Goal: Task Accomplishment & Management: Manage account settings

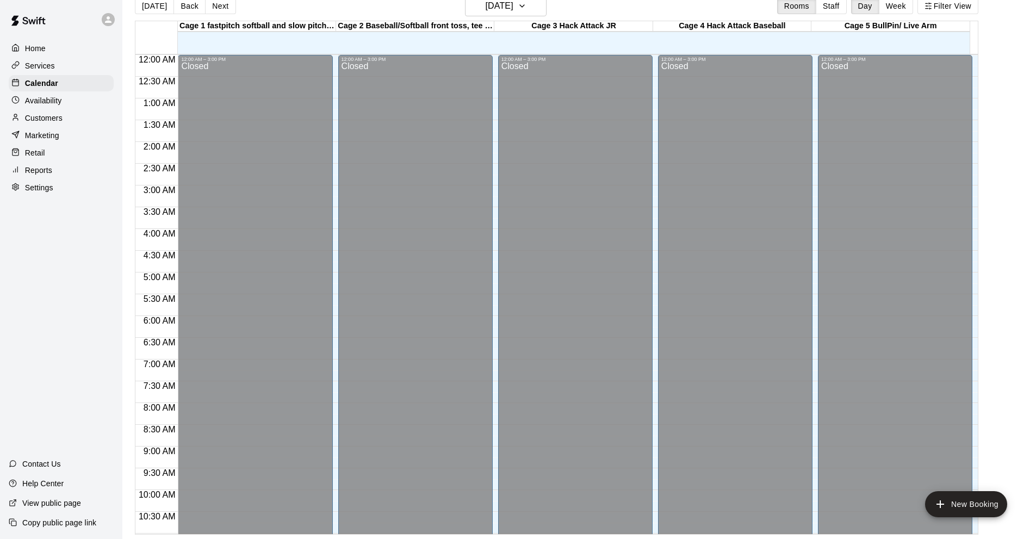
scroll to position [532, 0]
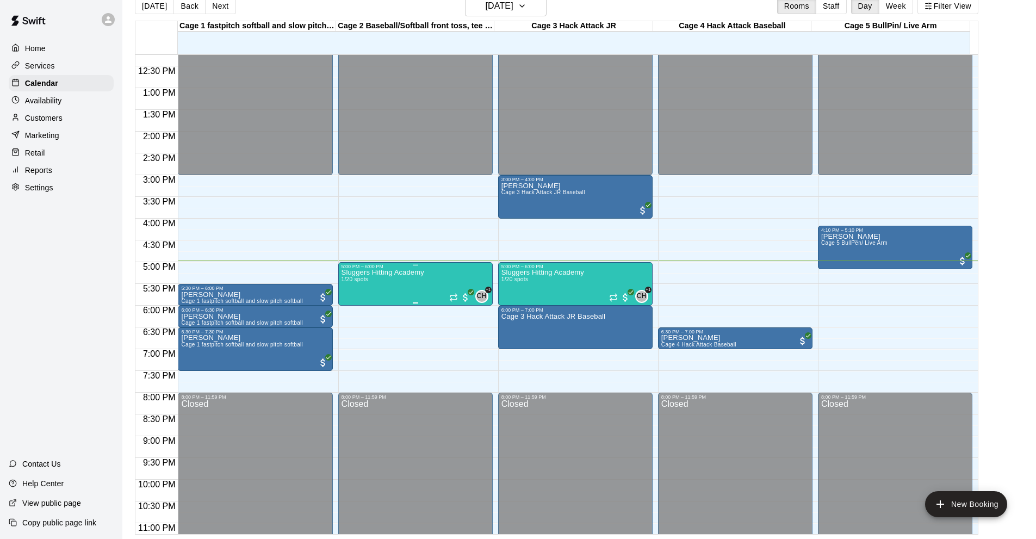
click at [425, 276] on div "Sluggers Hitting Academy 1/20 spots CH +1" at bounding box center [416, 538] width 148 height 539
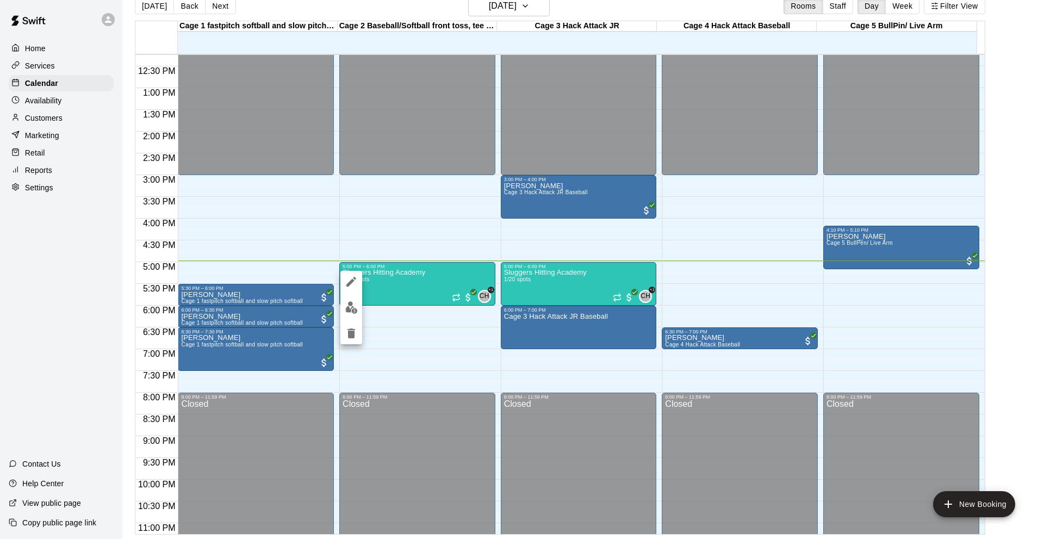
click at [350, 314] on button "edit" at bounding box center [351, 307] width 22 height 21
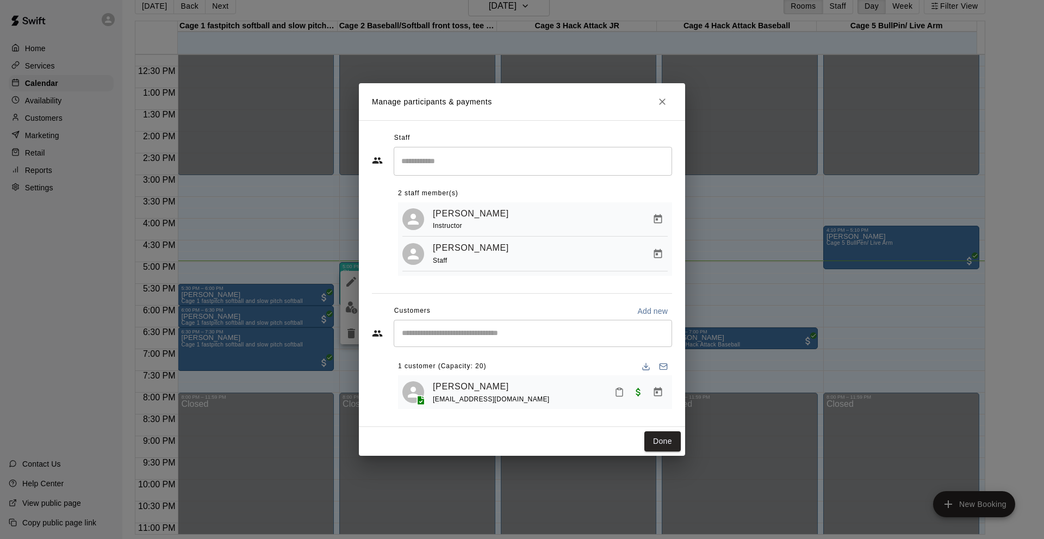
click at [502, 337] on input "Start typing to search customers..." at bounding box center [533, 333] width 269 height 11
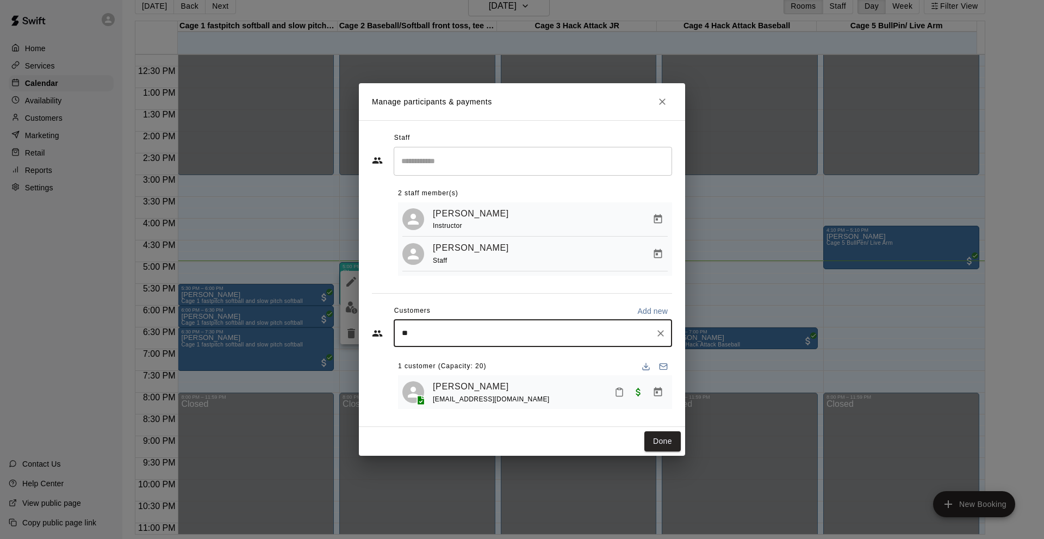
type input "*"
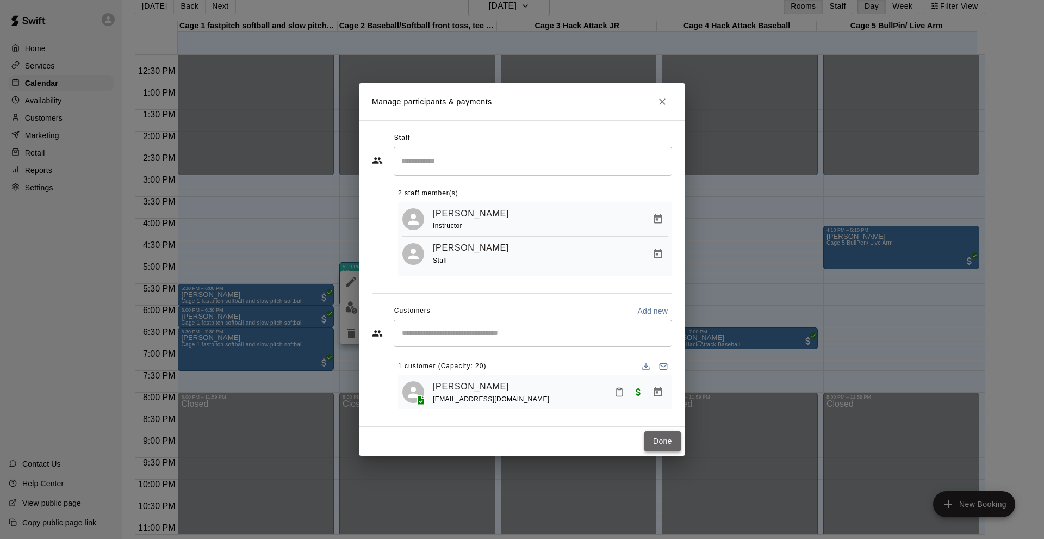
click at [649, 447] on button "Done" at bounding box center [662, 441] width 36 height 20
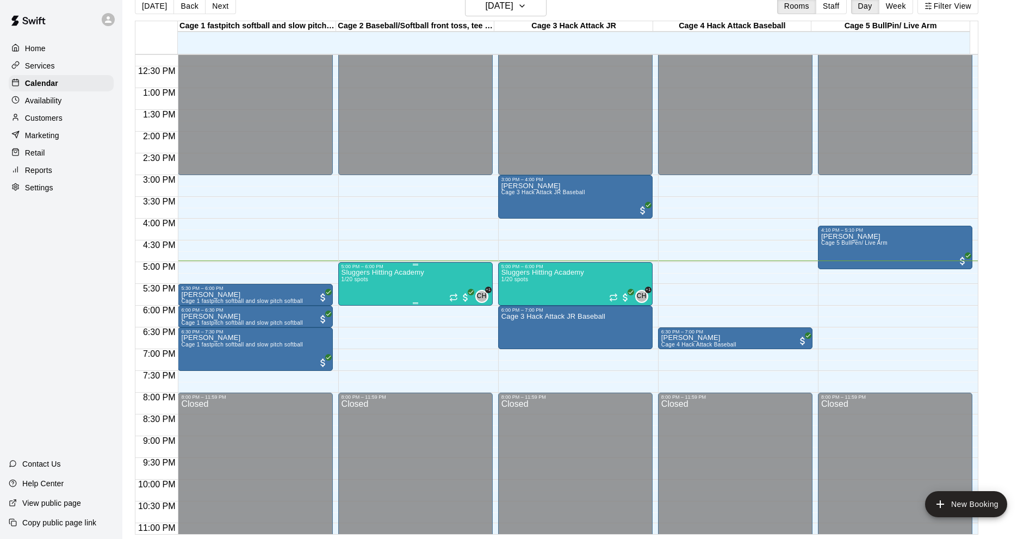
click at [417, 269] on div "5:00 PM – 6:00 PM" at bounding box center [416, 266] width 148 height 5
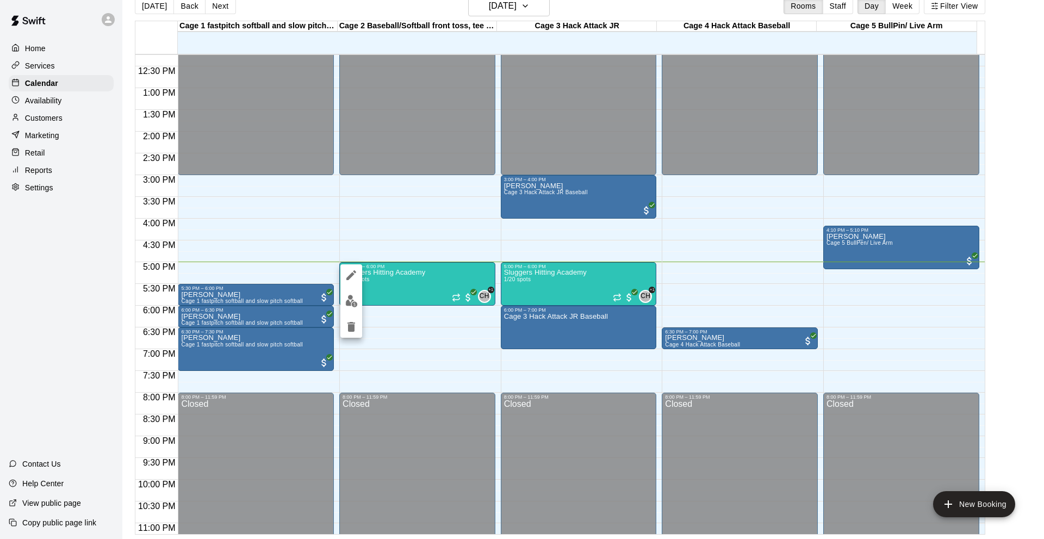
click at [389, 276] on div at bounding box center [522, 269] width 1044 height 539
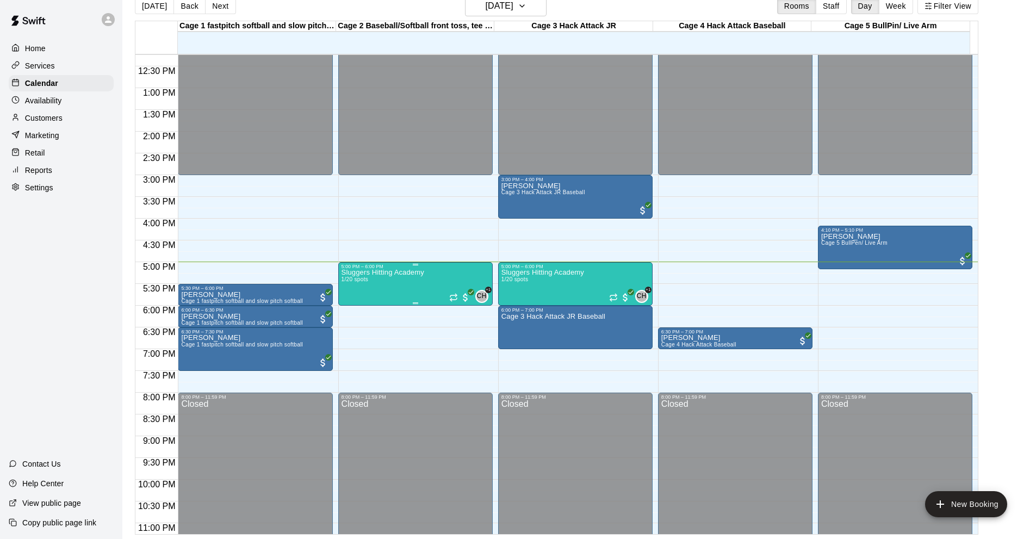
click at [389, 272] on p "Sluggers Hitting Academy" at bounding box center [383, 272] width 83 height 0
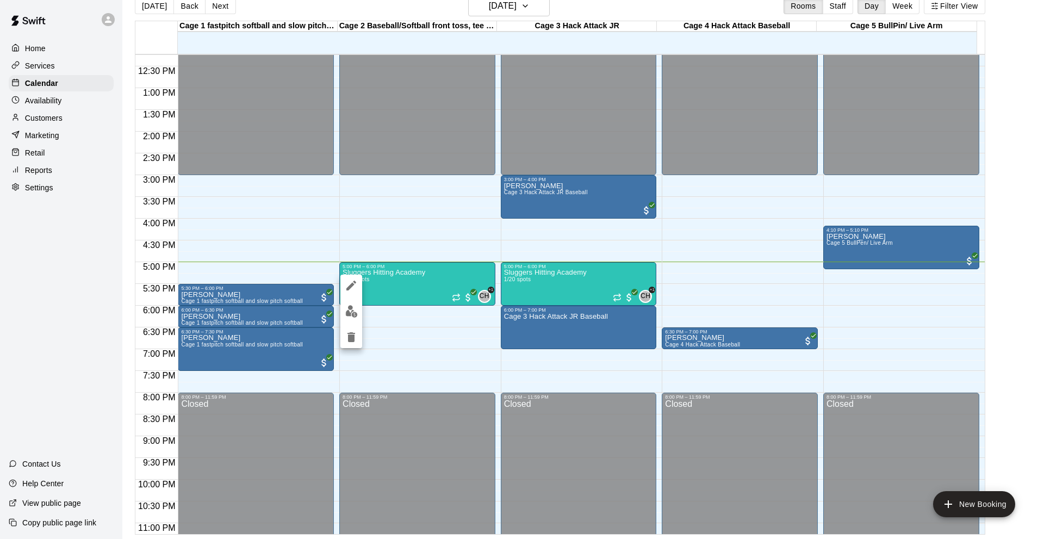
click at [395, 280] on div at bounding box center [522, 269] width 1044 height 539
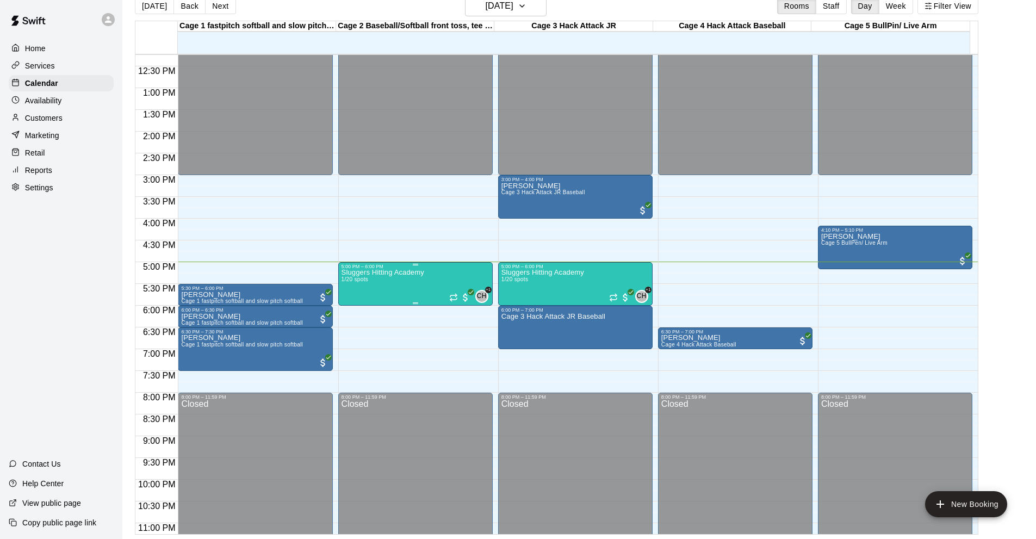
click at [386, 283] on div "Sluggers Hitting Academy 1/20 spots" at bounding box center [383, 538] width 83 height 539
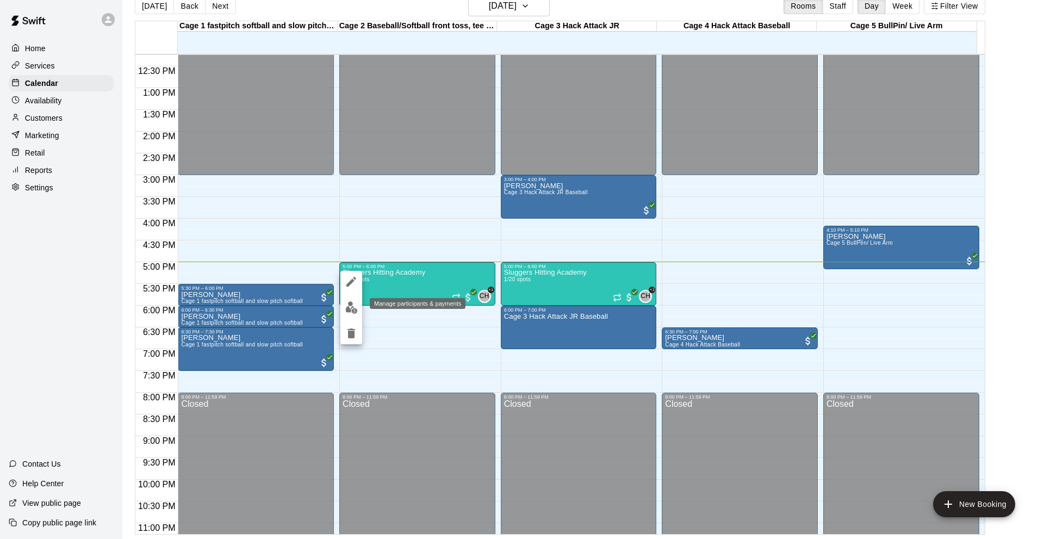
click at [349, 306] on img "edit" at bounding box center [351, 307] width 13 height 13
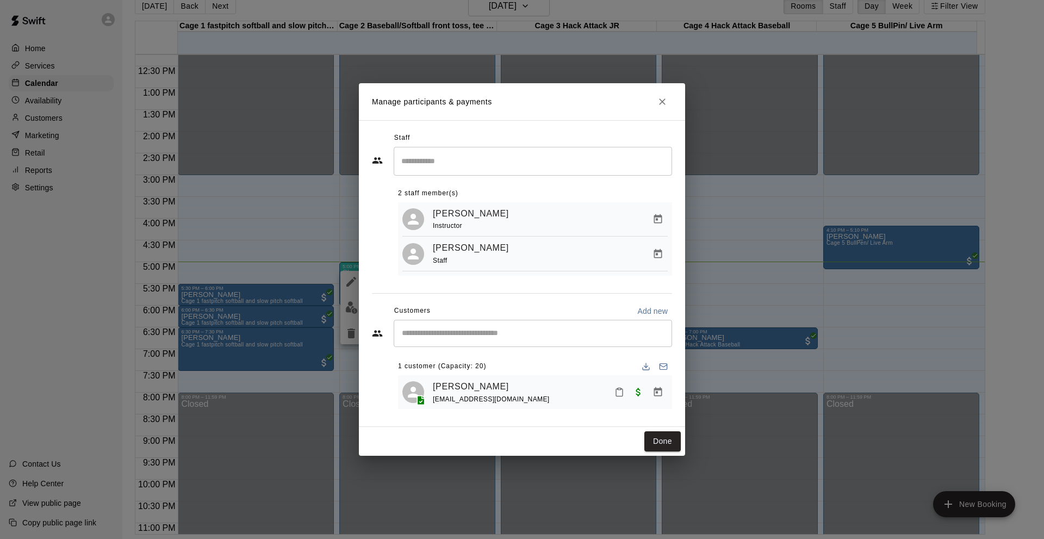
click at [451, 362] on span "1 customer (Capacity: 20)" at bounding box center [442, 366] width 88 height 17
click at [557, 298] on div "Staff ​ 2 staff member(s) [PERSON_NAME] Instructor [PERSON_NAME] Staff Customer…" at bounding box center [522, 273] width 300 height 288
click at [523, 365] on div "1 customer (Capacity: 20)" at bounding box center [535, 366] width 274 height 17
click at [482, 359] on span "1 customer (Capacity: 20)" at bounding box center [442, 366] width 88 height 17
click at [480, 337] on input "Start typing to search customers..." at bounding box center [533, 333] width 269 height 11
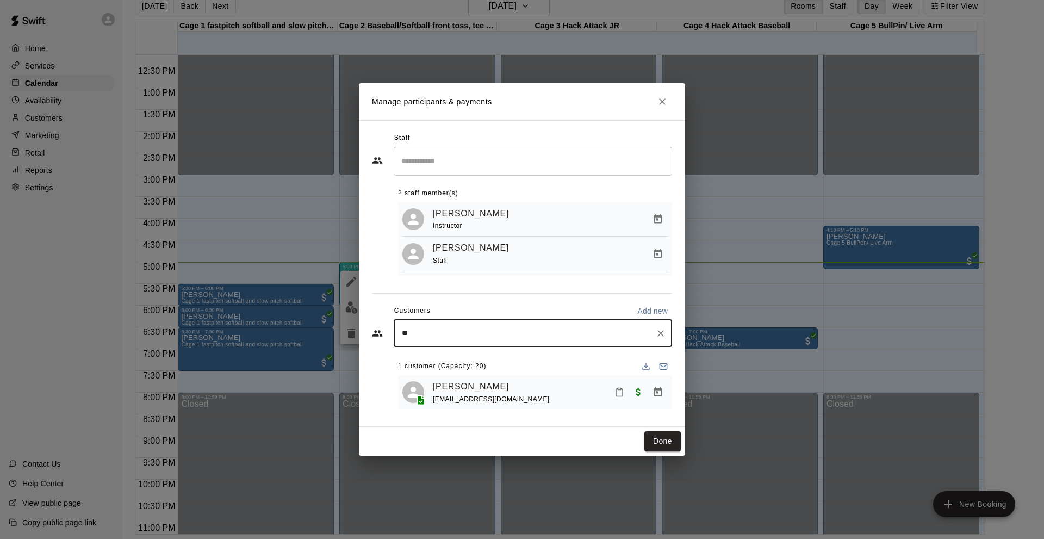
type input "*"
click at [539, 310] on div "Customers Add new" at bounding box center [522, 310] width 300 height 17
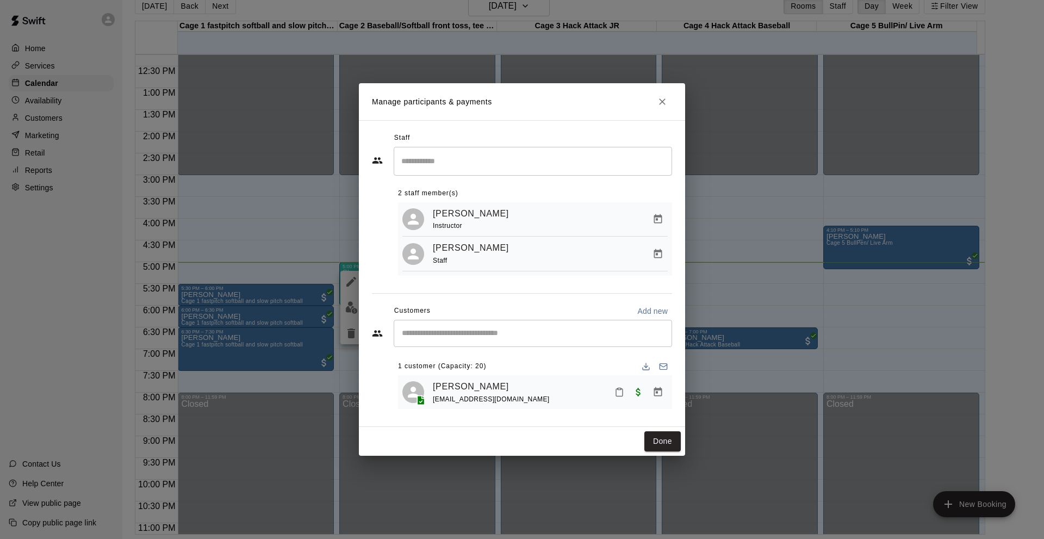
click at [659, 102] on icon "Close" at bounding box center [662, 101] width 11 height 11
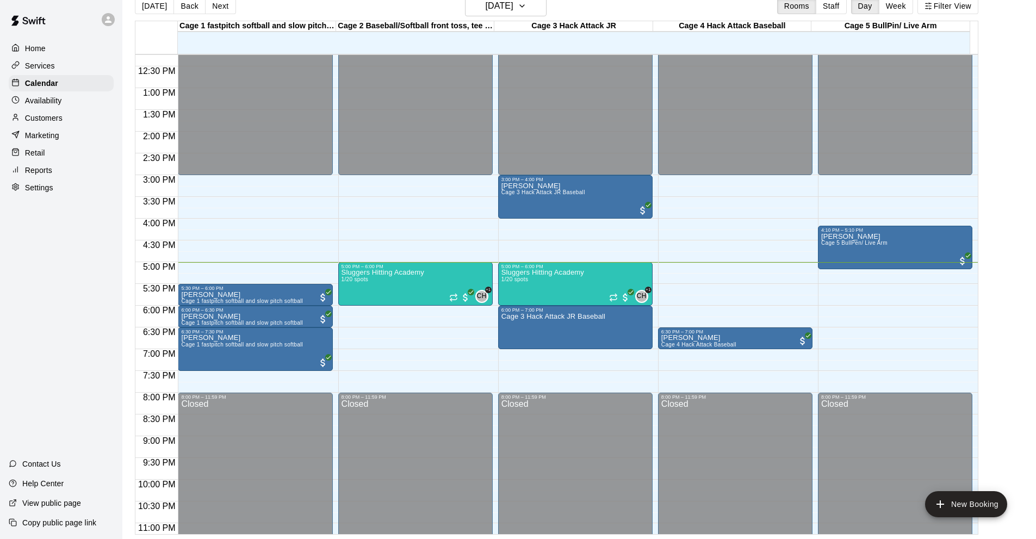
drag, startPoint x: 8, startPoint y: 286, endPoint x: 51, endPoint y: 283, distance: 42.5
click at [15, 284] on div "Home Services Calendar Availability Customers Marketing Retail Reports Settings…" at bounding box center [61, 269] width 122 height 539
click at [532, 266] on div "5:00 PM – 6:00 PM" at bounding box center [575, 266] width 148 height 5
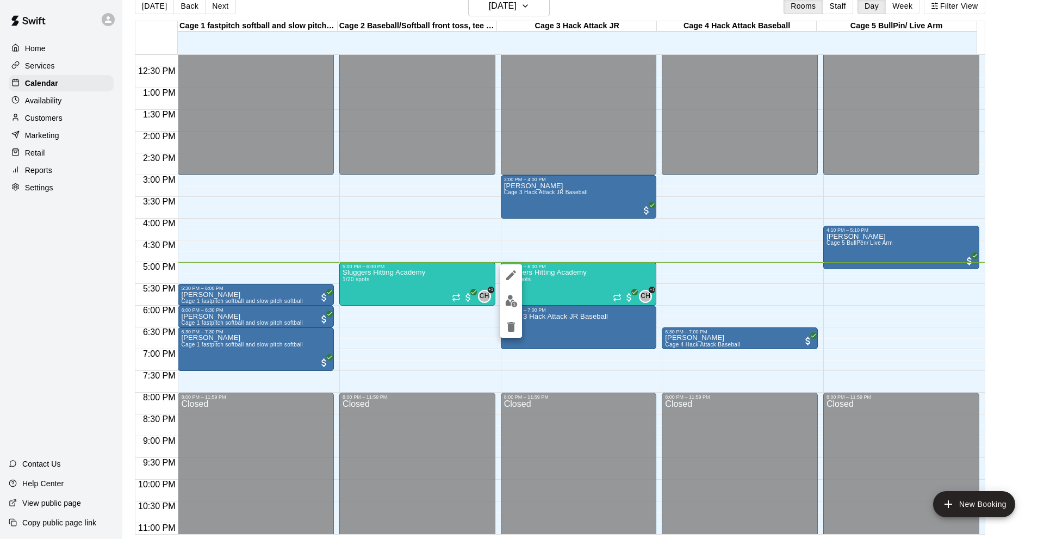
click at [514, 302] on img "edit" at bounding box center [511, 301] width 13 height 13
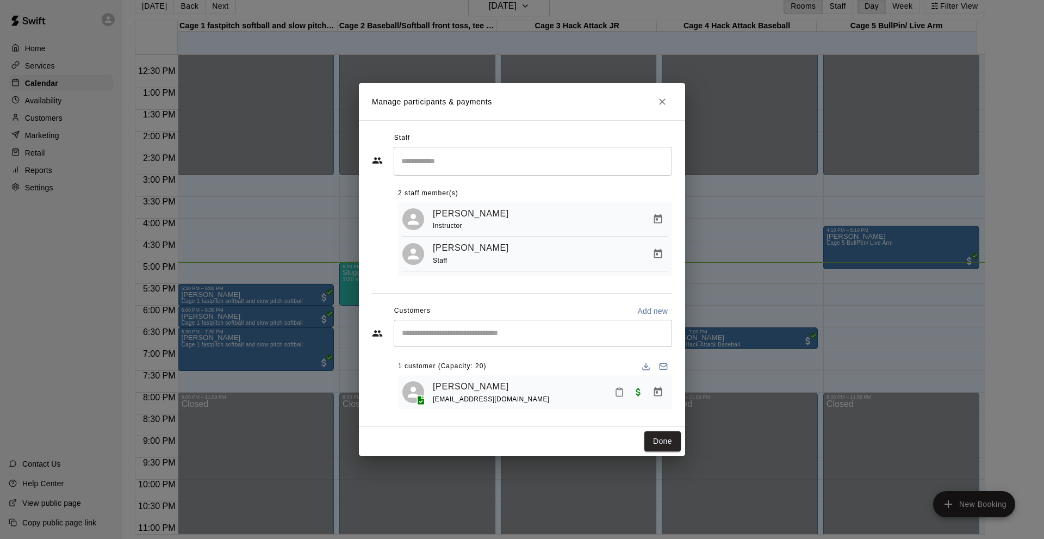
click at [448, 337] on input "Start typing to search customers..." at bounding box center [533, 333] width 269 height 11
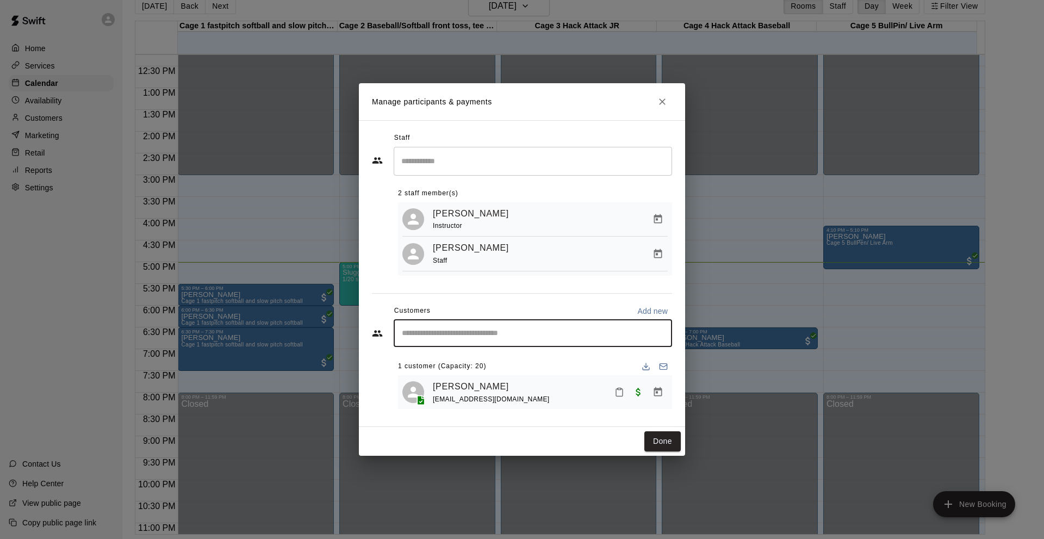
type input "*"
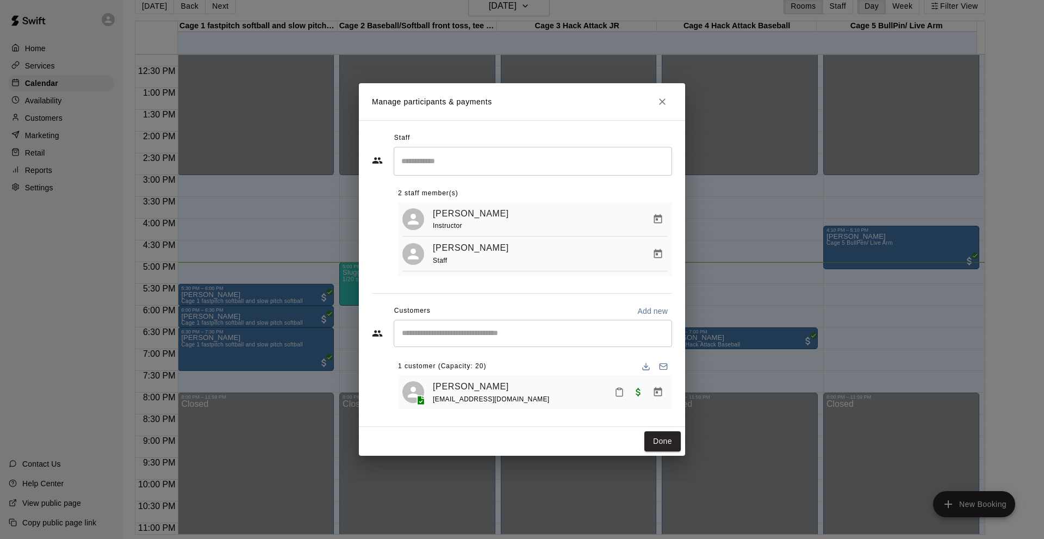
drag, startPoint x: 441, startPoint y: 309, endPoint x: 459, endPoint y: 306, distance: 18.9
click at [456, 306] on div "Customers Add new" at bounding box center [522, 310] width 300 height 17
click at [511, 353] on div "1 customer (Capacity: 20) [PERSON_NAME] [EMAIL_ADDRESS][DOMAIN_NAME]" at bounding box center [535, 379] width 274 height 60
drag, startPoint x: 38, startPoint y: 295, endPoint x: 209, endPoint y: 299, distance: 170.8
click at [41, 295] on div "Manage participants & payments Staff ​ 2 staff member(s) [PERSON_NAME] Instruct…" at bounding box center [522, 269] width 1044 height 539
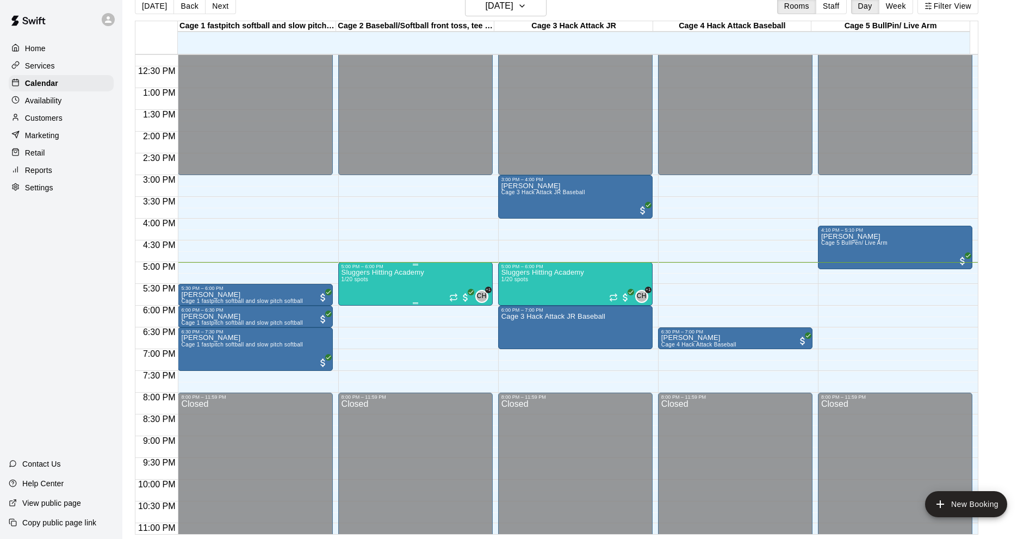
click at [438, 272] on div "Sluggers Hitting Academy 1/20 spots CH +1" at bounding box center [416, 538] width 148 height 539
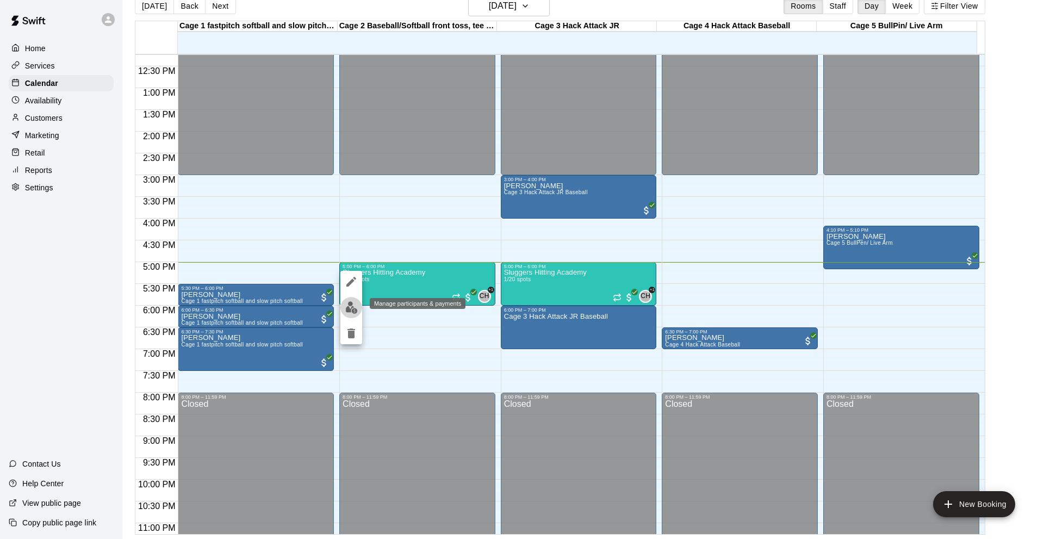
click at [344, 310] on button "edit" at bounding box center [351, 307] width 22 height 21
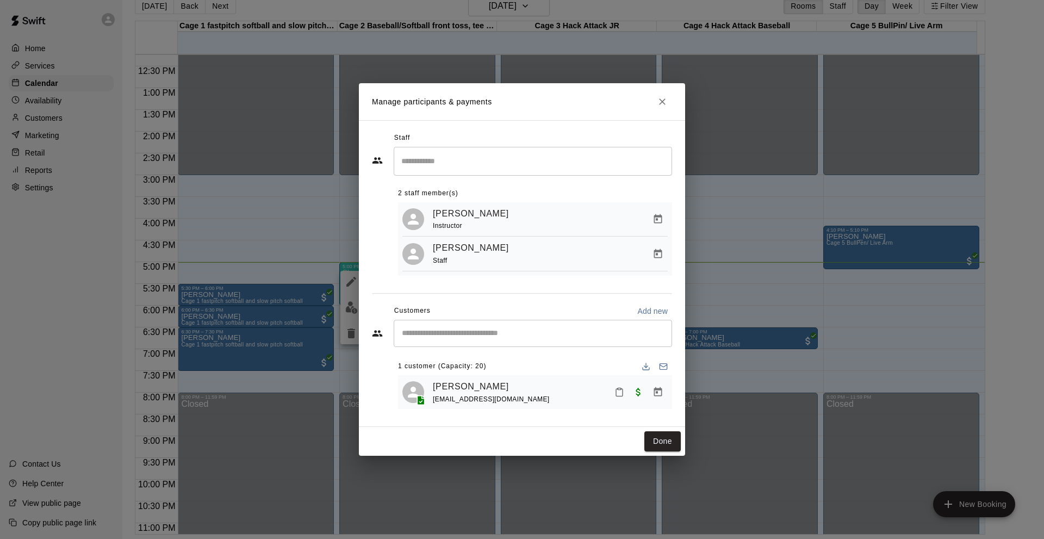
click at [525, 364] on div "1 customer (Capacity: 20)" at bounding box center [535, 366] width 274 height 17
click at [617, 392] on icon "Mark attendance" at bounding box center [620, 392] width 10 height 10
click at [635, 403] on li "[PERSON_NAME] attended" at bounding box center [686, 396] width 127 height 17
click at [576, 359] on div "1 customer (Capacity: 20)" at bounding box center [535, 366] width 274 height 17
drag, startPoint x: 396, startPoint y: 314, endPoint x: 436, endPoint y: 314, distance: 39.7
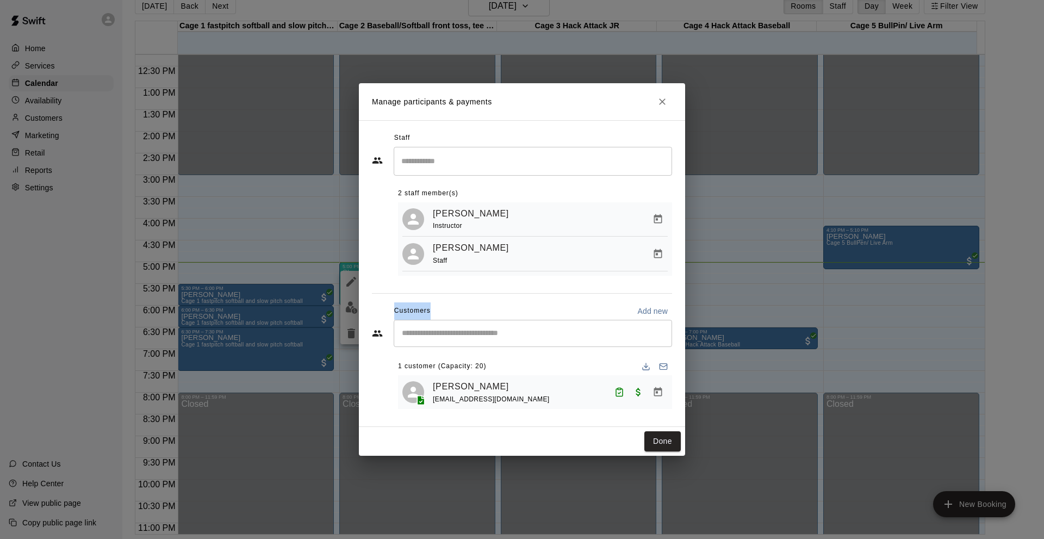
click at [436, 314] on div "Customers Add new" at bounding box center [522, 310] width 300 height 17
click at [462, 309] on div "Customers Add new" at bounding box center [522, 310] width 300 height 17
click at [473, 337] on input "Start typing to search customers..." at bounding box center [533, 333] width 269 height 11
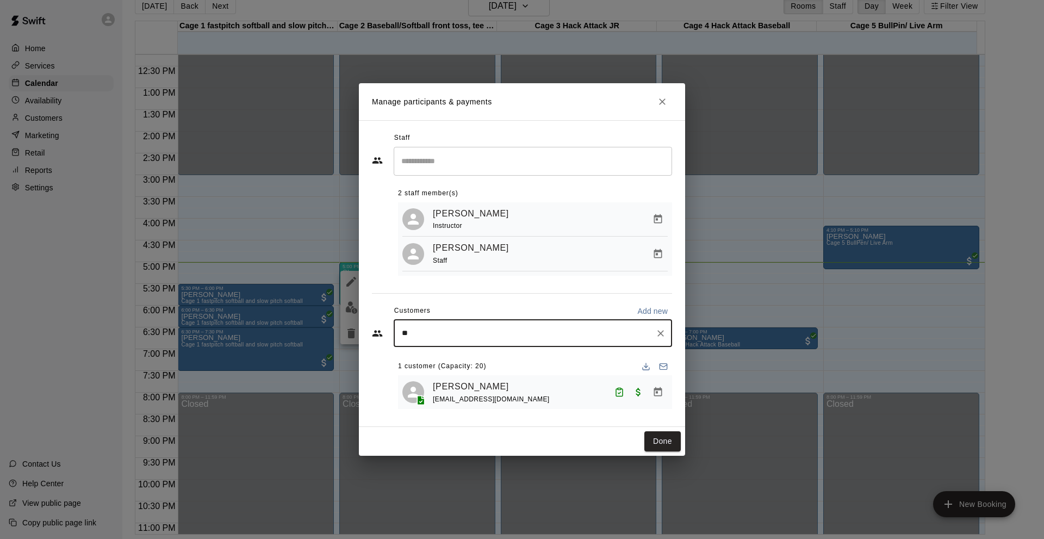
type input "*"
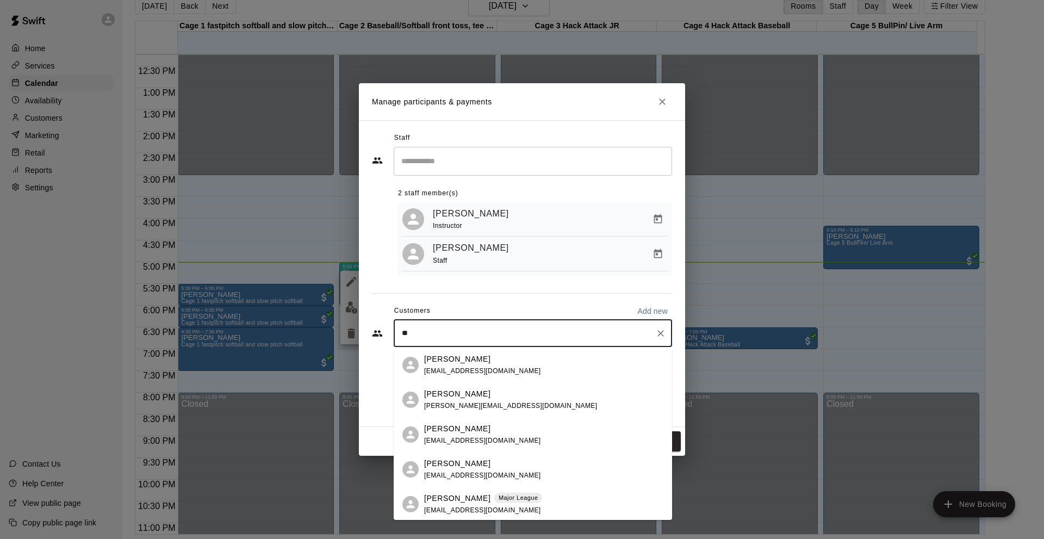
type input "*"
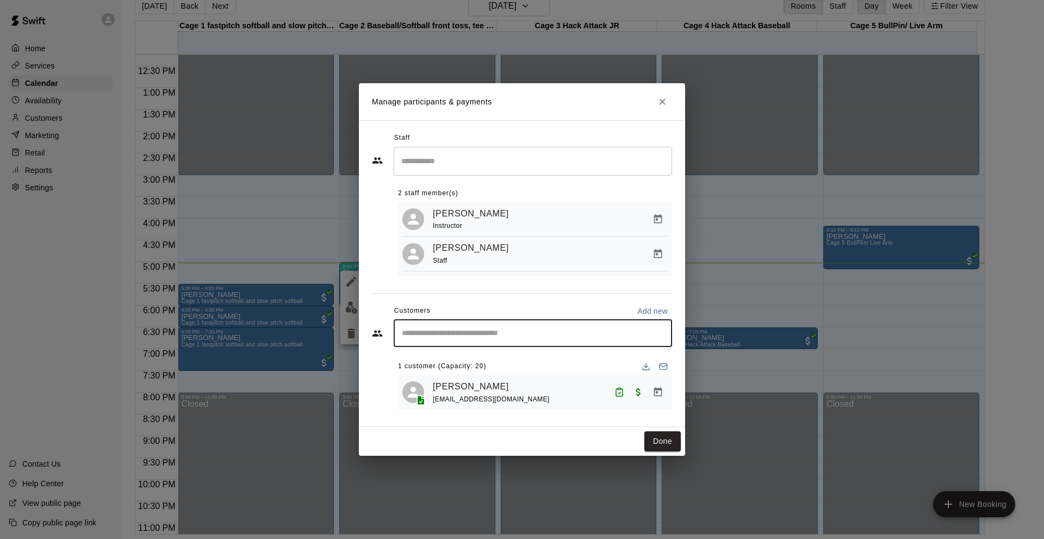
click at [550, 321] on div "​" at bounding box center [533, 333] width 278 height 27
click at [664, 102] on icon "Close" at bounding box center [662, 101] width 7 height 7
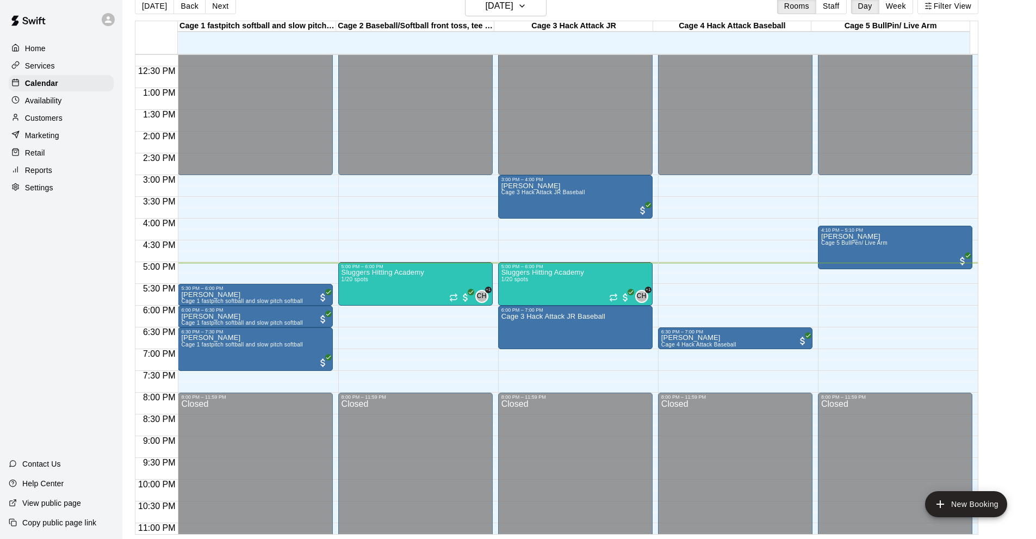
click at [77, 283] on div "Home Services Calendar Availability Customers Marketing Retail Reports Settings…" at bounding box center [61, 269] width 122 height 539
click at [1007, 405] on main "[DATE] Back [DATE][DATE] Rooms Staff Day Week Filter View Cage 1 fastpitch soft…" at bounding box center [579, 265] width 905 height 539
click at [987, 370] on div "[DATE] Back [DATE][DATE] Rooms Staff Day Week Filter View Cage 1 fastpitch soft…" at bounding box center [557, 265] width 860 height 539
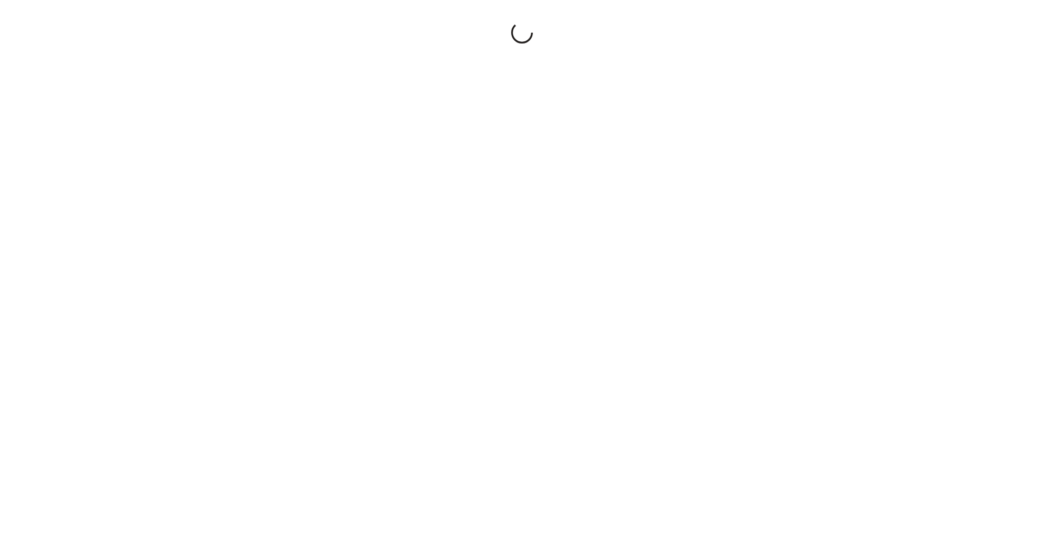
click at [0, 284] on div at bounding box center [522, 269] width 1044 height 539
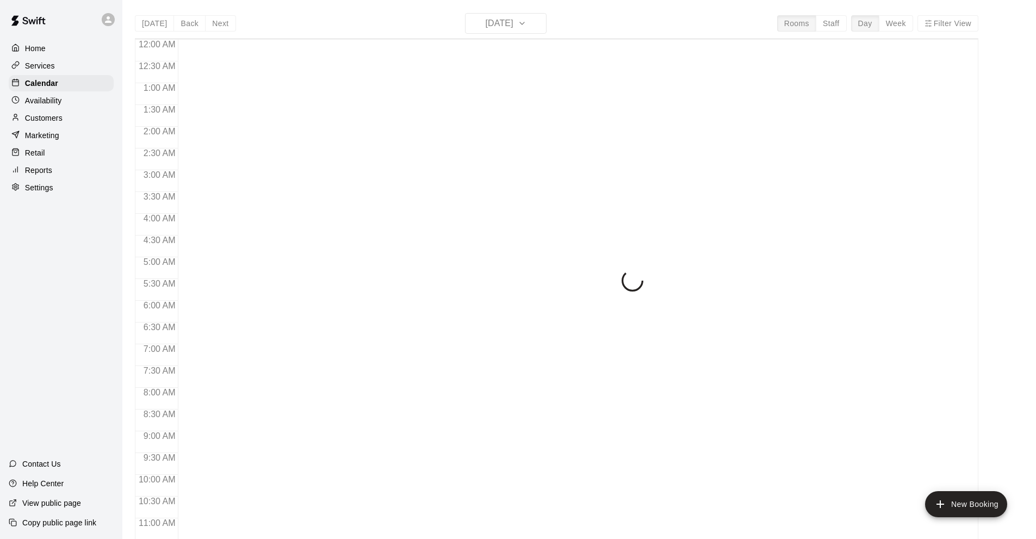
click at [155, 24] on div "Today Back Next Thursday Aug 21 Rooms Staff Day Week Filter View 12:00 AM 12:30…" at bounding box center [556, 282] width 843 height 539
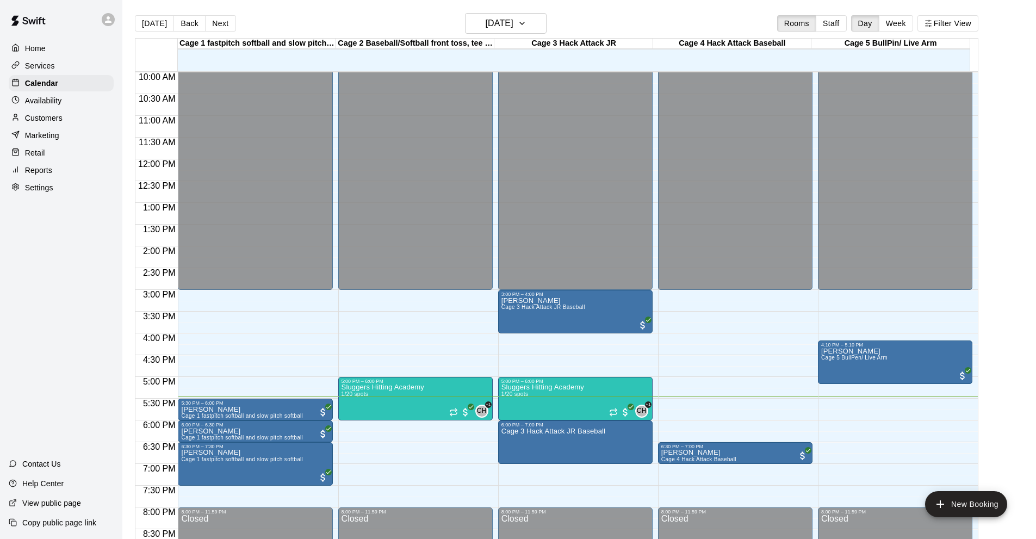
scroll to position [489, 0]
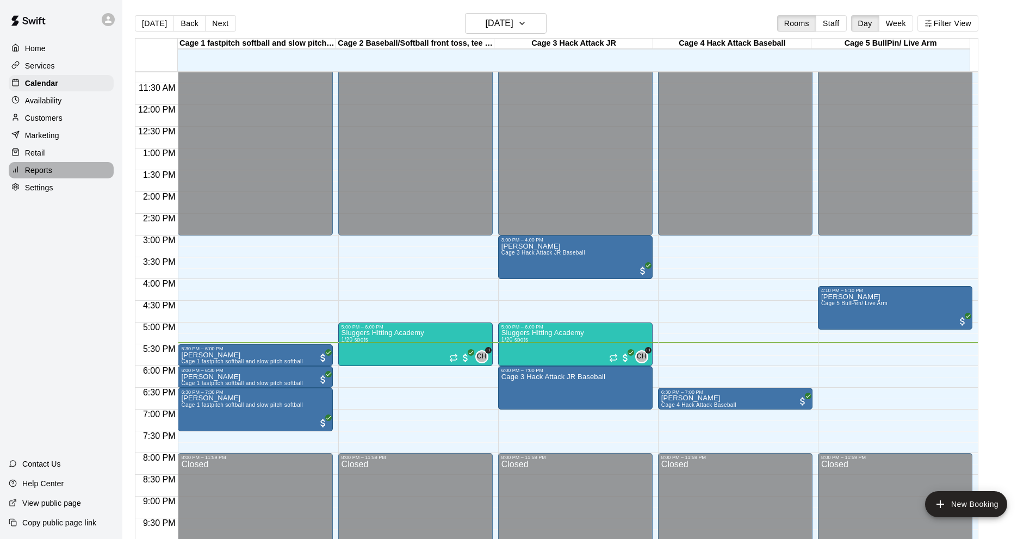
click at [61, 175] on div "Reports" at bounding box center [61, 170] width 105 height 16
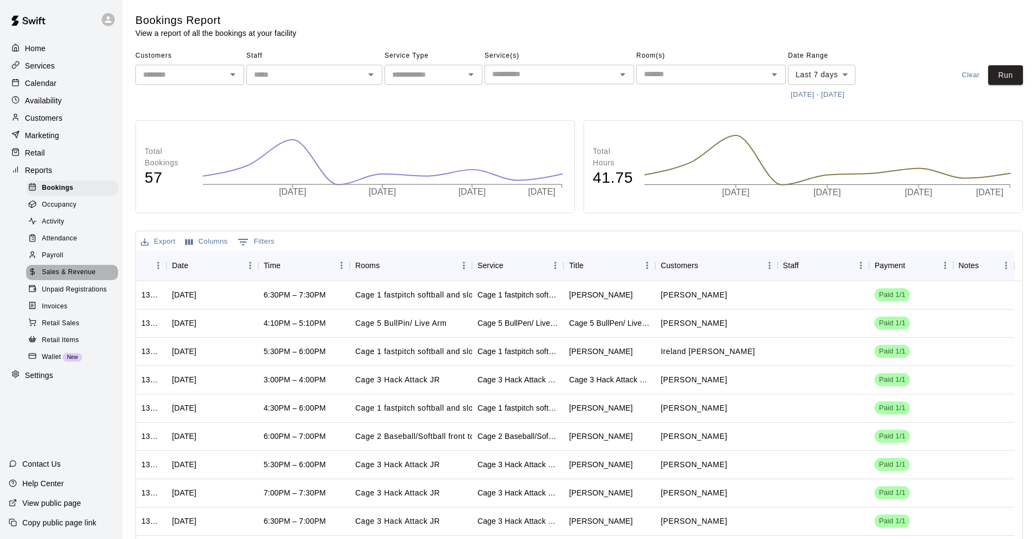
click at [100, 277] on div "Sales & Revenue" at bounding box center [72, 272] width 92 height 15
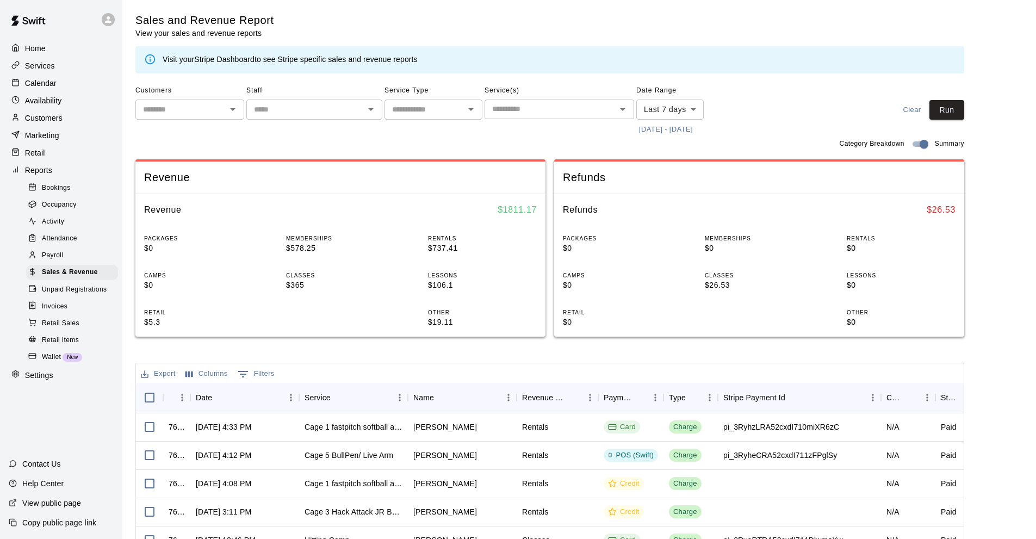
click at [687, 131] on button "8/14/2025 - 8/21/2025" at bounding box center [665, 129] width 59 height 17
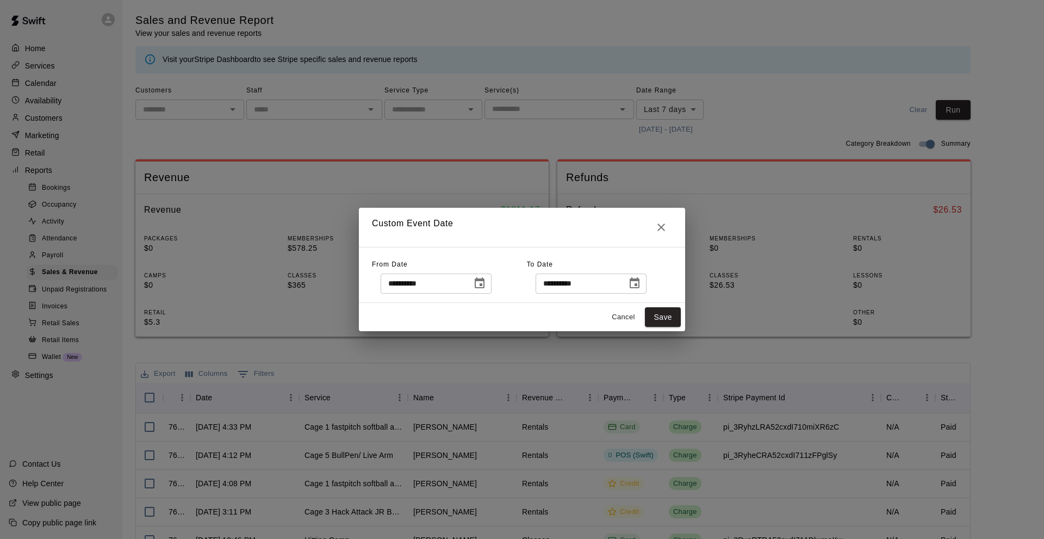
click at [485, 286] on icon "Choose date, selected date is Aug 14, 2025" at bounding box center [480, 282] width 10 height 11
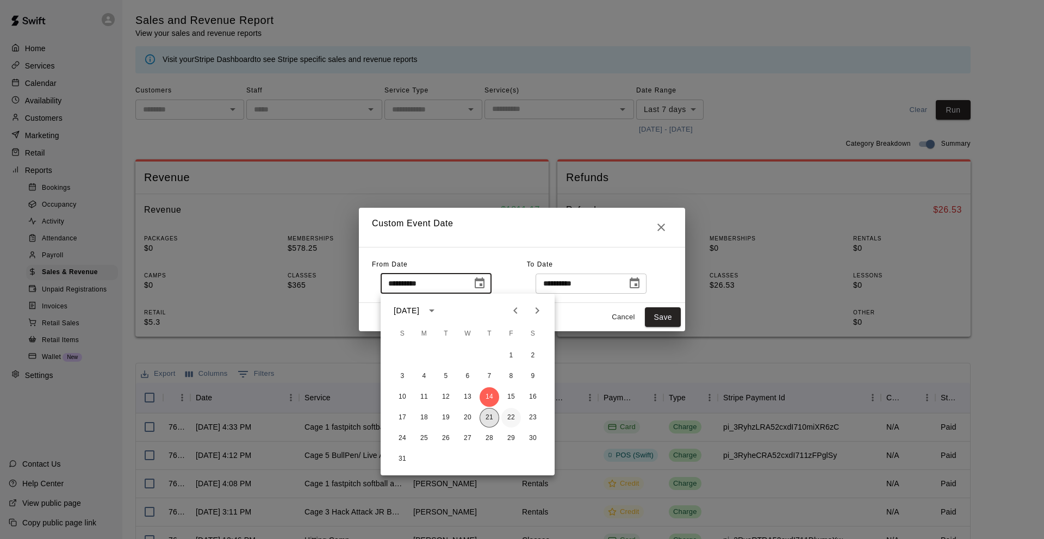
drag, startPoint x: 488, startPoint y: 415, endPoint x: 508, endPoint y: 412, distance: 19.9
click at [489, 415] on button "21" at bounding box center [490, 418] width 20 height 20
type input "**********"
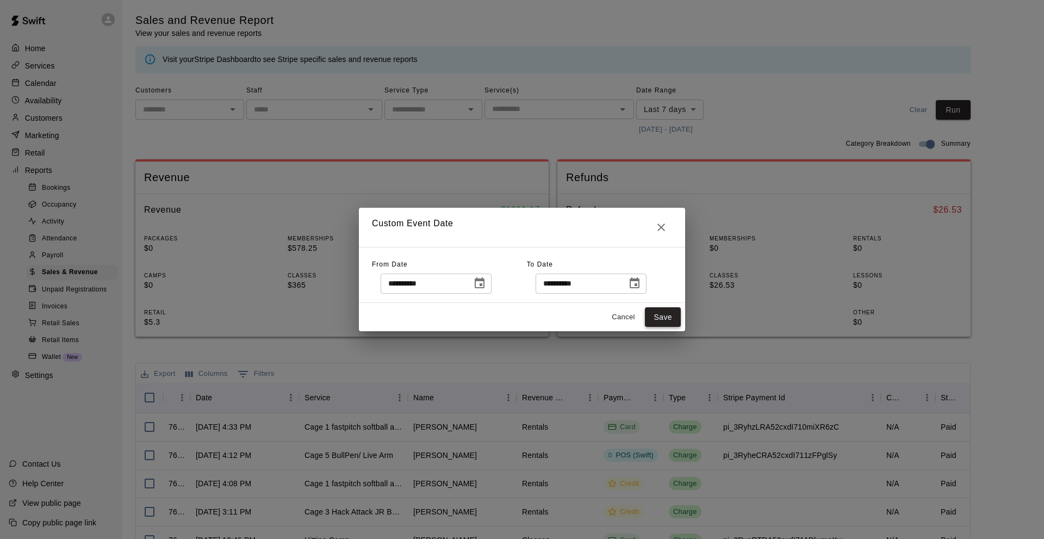
click at [666, 321] on button "Save" at bounding box center [663, 317] width 36 height 20
type input "******"
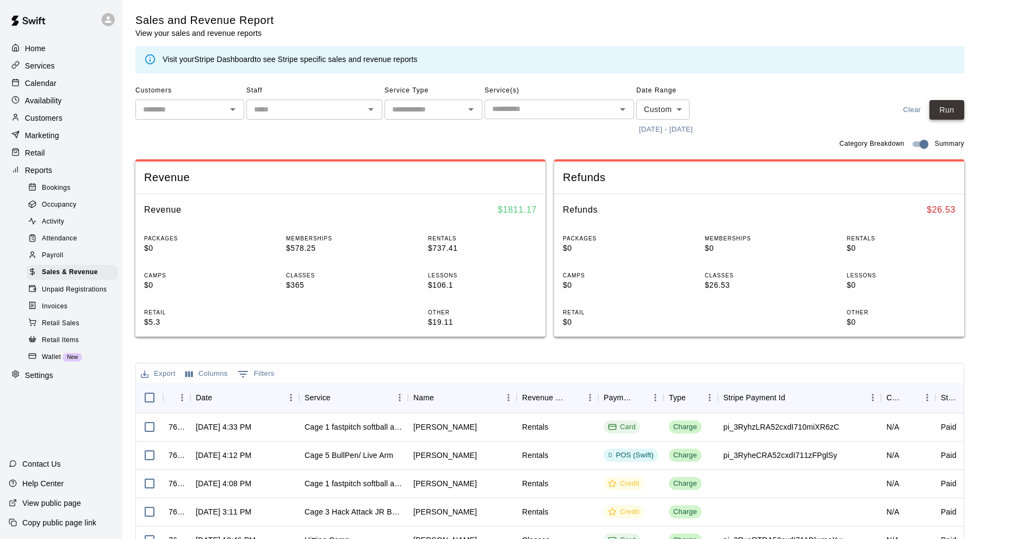
click at [959, 113] on button "Run" at bounding box center [946, 110] width 35 height 20
click at [60, 84] on div "Calendar" at bounding box center [61, 83] width 105 height 16
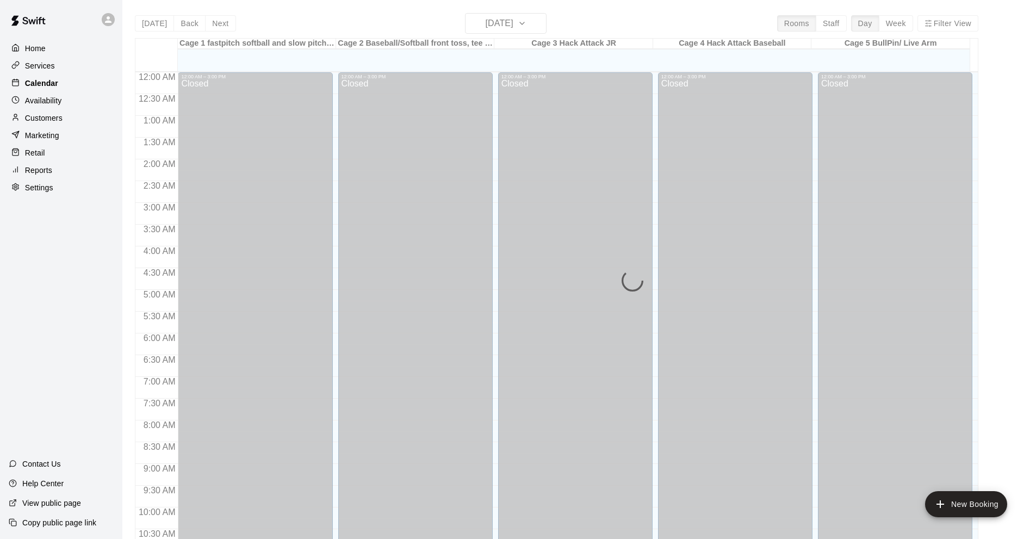
scroll to position [532, 0]
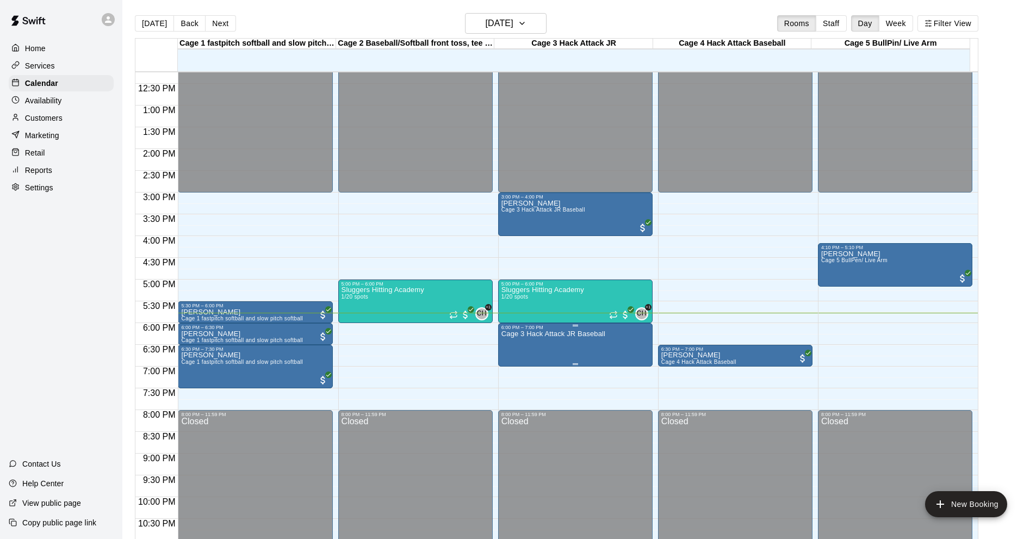
drag, startPoint x: 571, startPoint y: 336, endPoint x: 541, endPoint y: 344, distance: 31.5
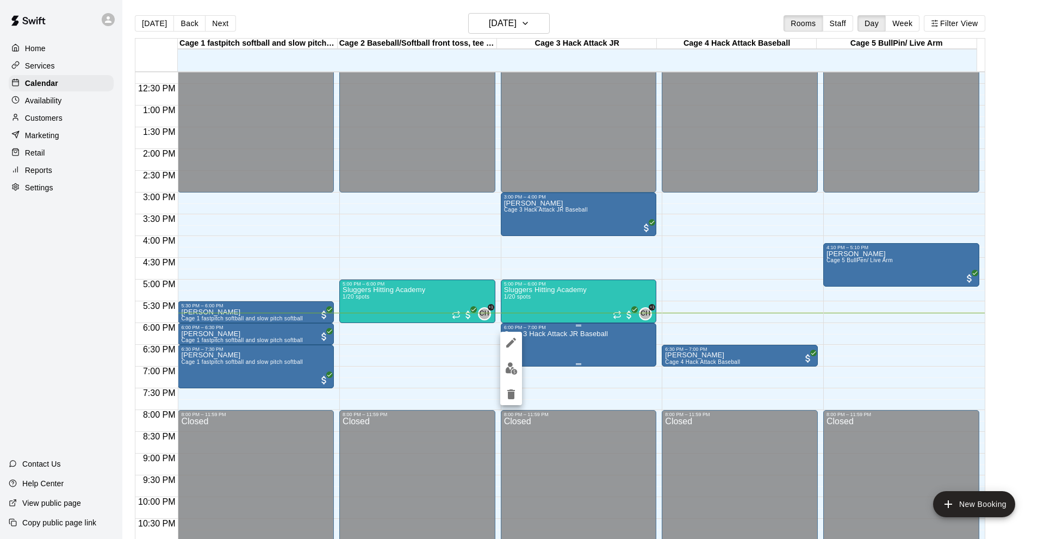
click at [541, 344] on div at bounding box center [522, 269] width 1044 height 539
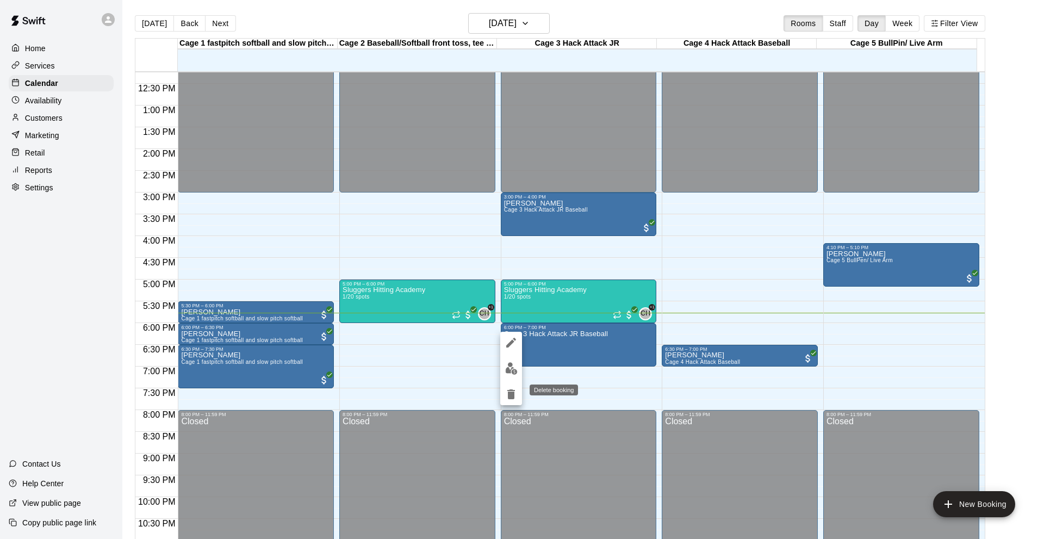
click at [506, 396] on icon "delete" at bounding box center [511, 394] width 13 height 13
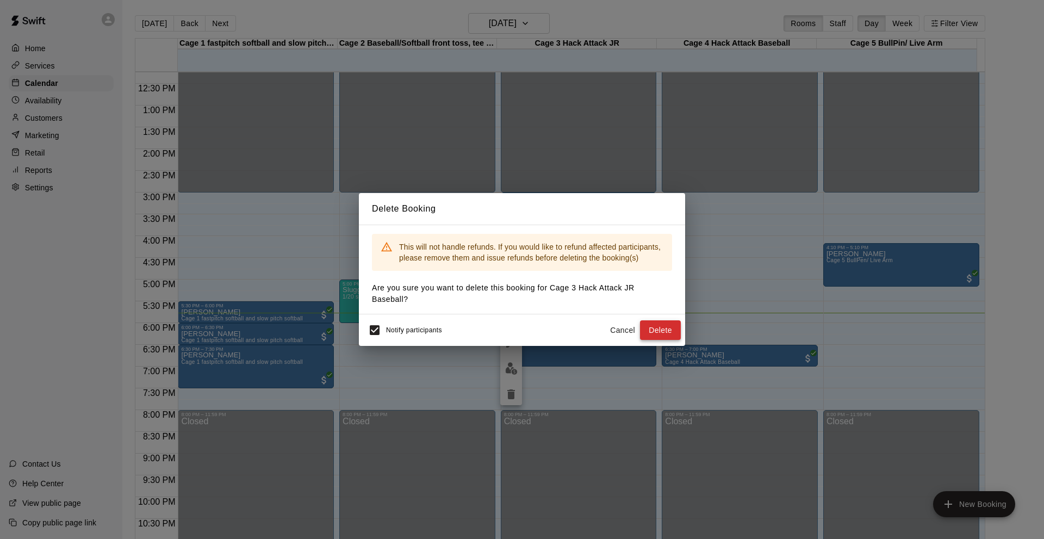
click at [669, 331] on button "Delete" at bounding box center [660, 330] width 41 height 20
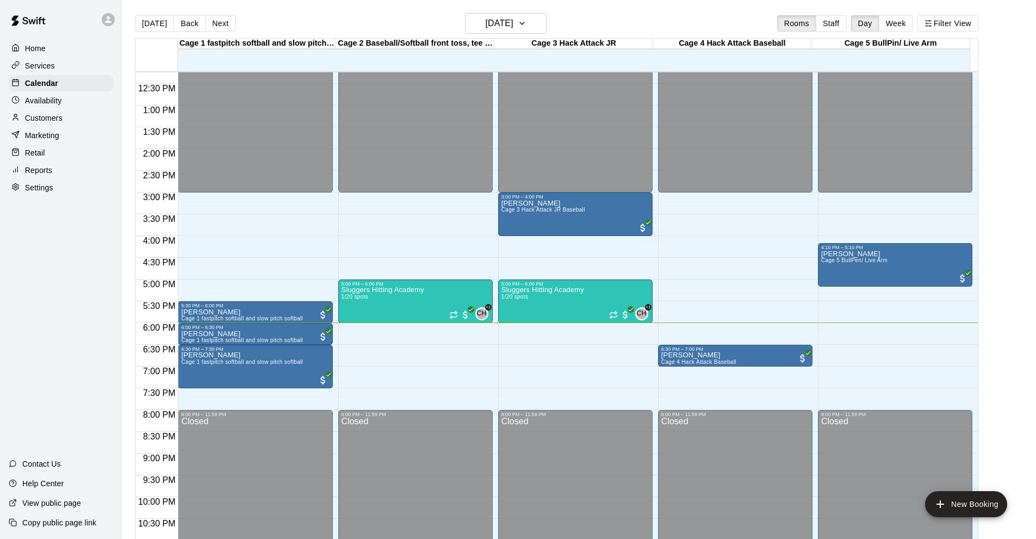
click at [46, 256] on div "Home Services Calendar Availability Customers Marketing Retail Reports Settings…" at bounding box center [61, 269] width 122 height 539
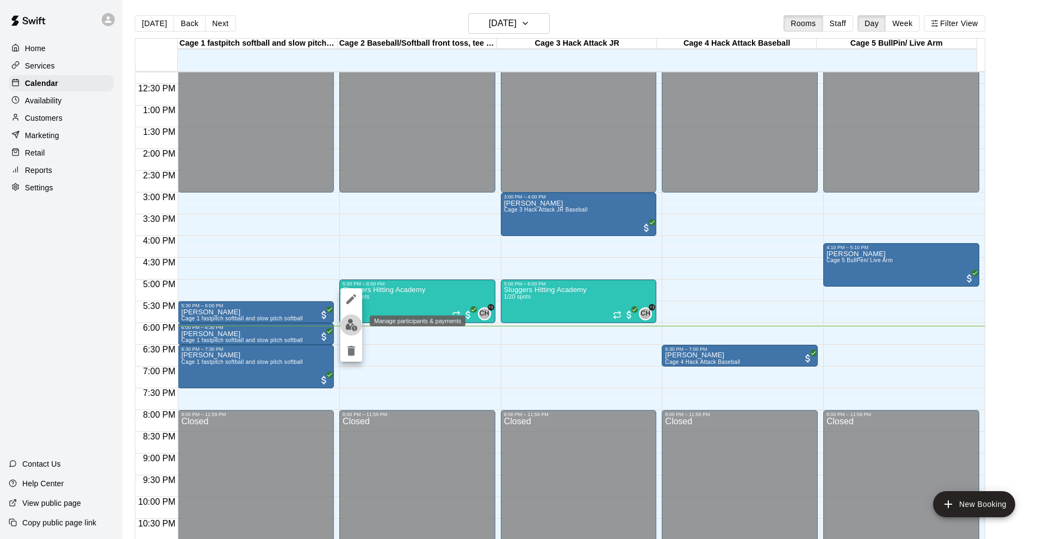
click at [347, 330] on img "edit" at bounding box center [351, 325] width 13 height 13
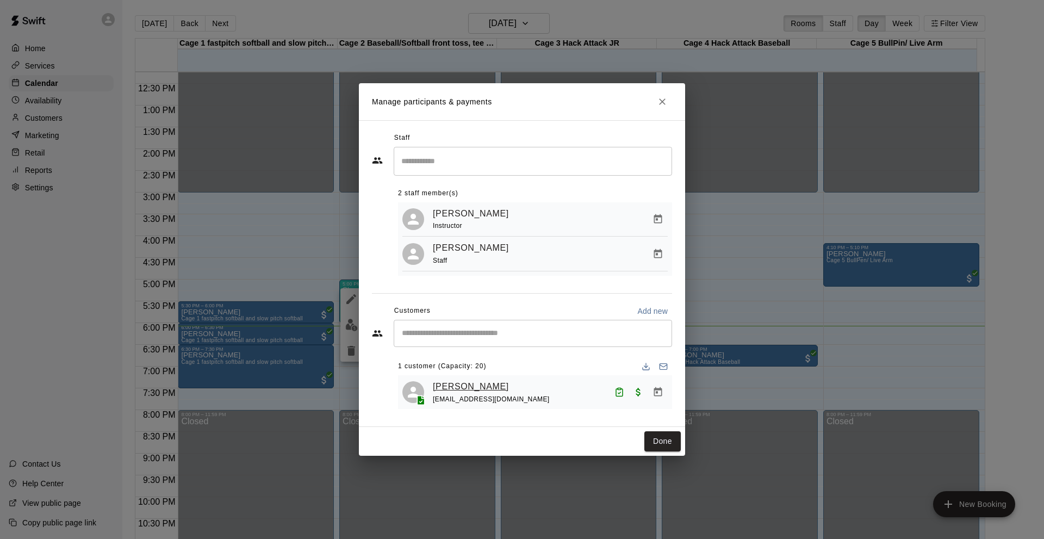
click at [460, 383] on link "[PERSON_NAME]" at bounding box center [471, 387] width 76 height 14
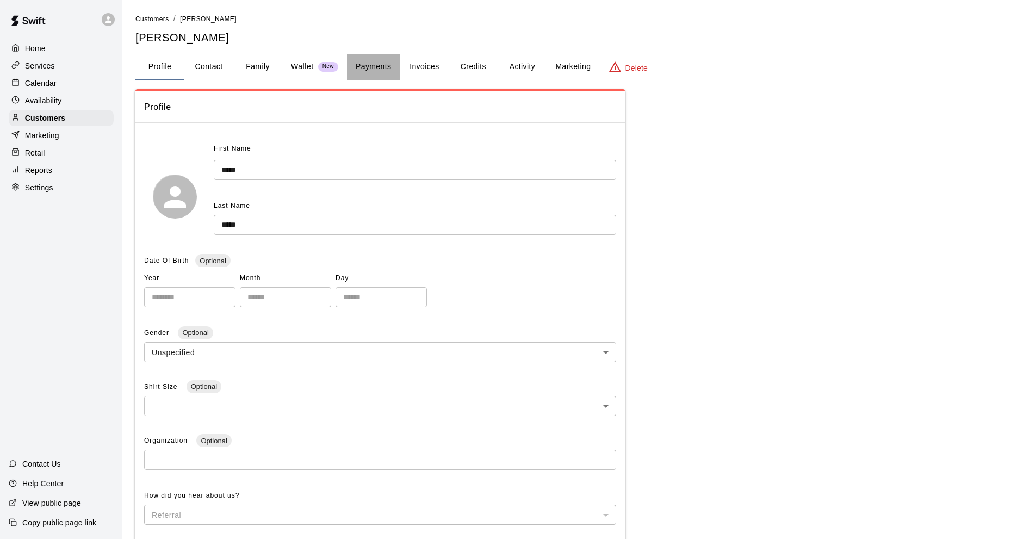
click at [368, 70] on button "Payments" at bounding box center [373, 67] width 53 height 26
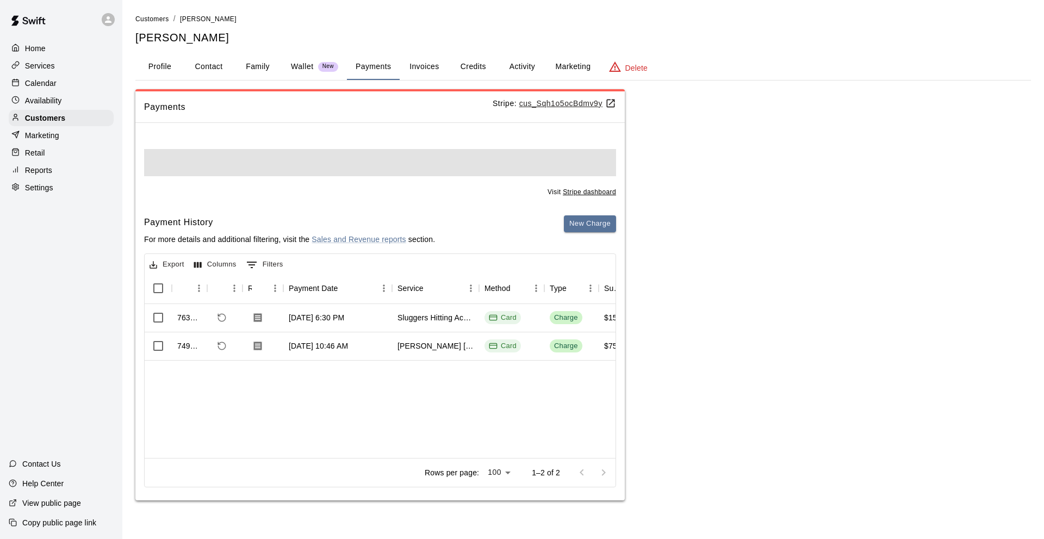
click at [594, 235] on div "New Charge" at bounding box center [590, 234] width 52 height 38
click at [594, 229] on div "Visit Stripe dashboard Payment History For more details and additional filterin…" at bounding box center [379, 316] width 489 height 369
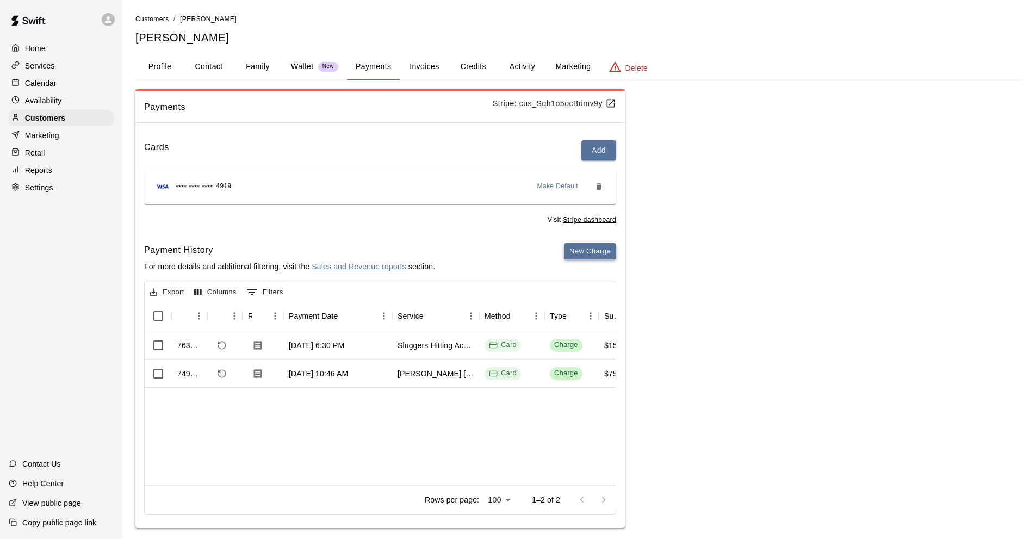
click at [593, 253] on button "New Charge" at bounding box center [590, 251] width 52 height 17
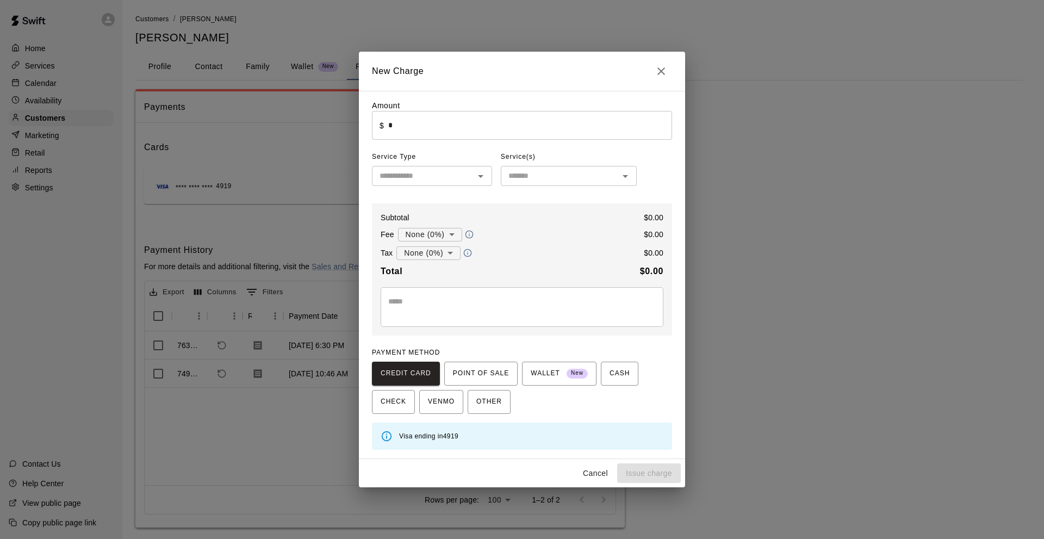
click at [417, 129] on input "*" at bounding box center [530, 125] width 284 height 29
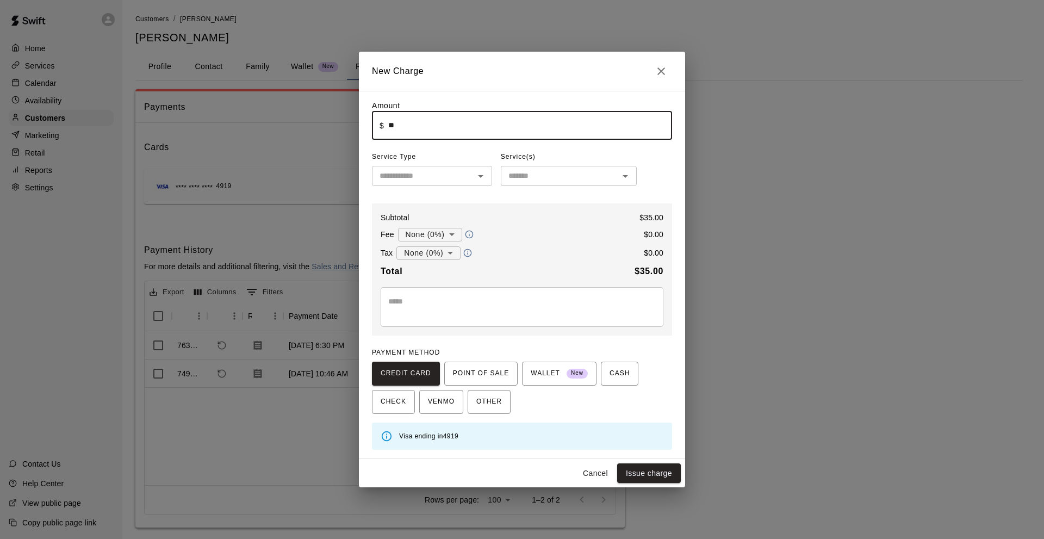
click at [433, 167] on div "​" at bounding box center [432, 176] width 120 height 20
type input "*****"
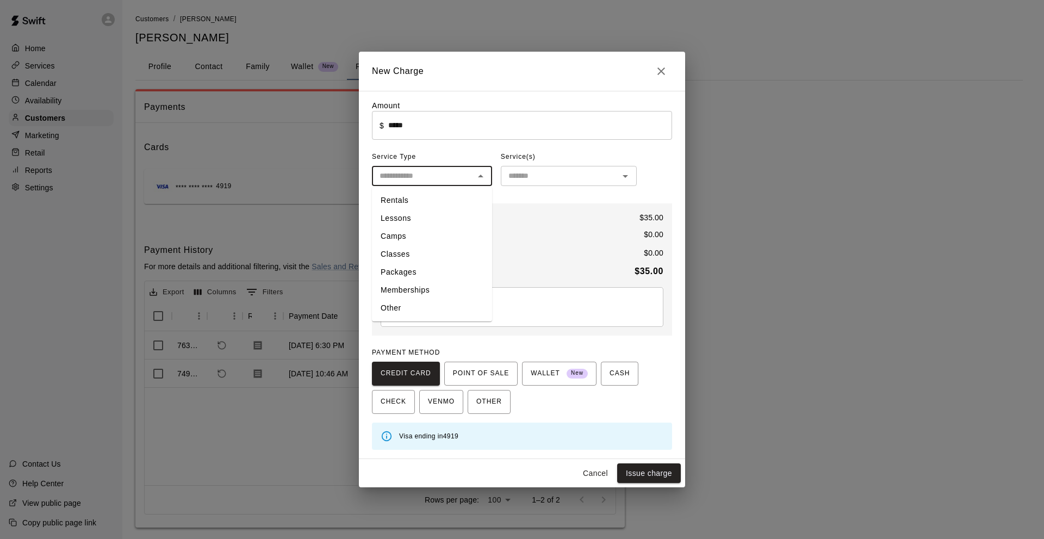
click at [402, 304] on li "Other" at bounding box center [432, 308] width 120 height 18
type input "*****"
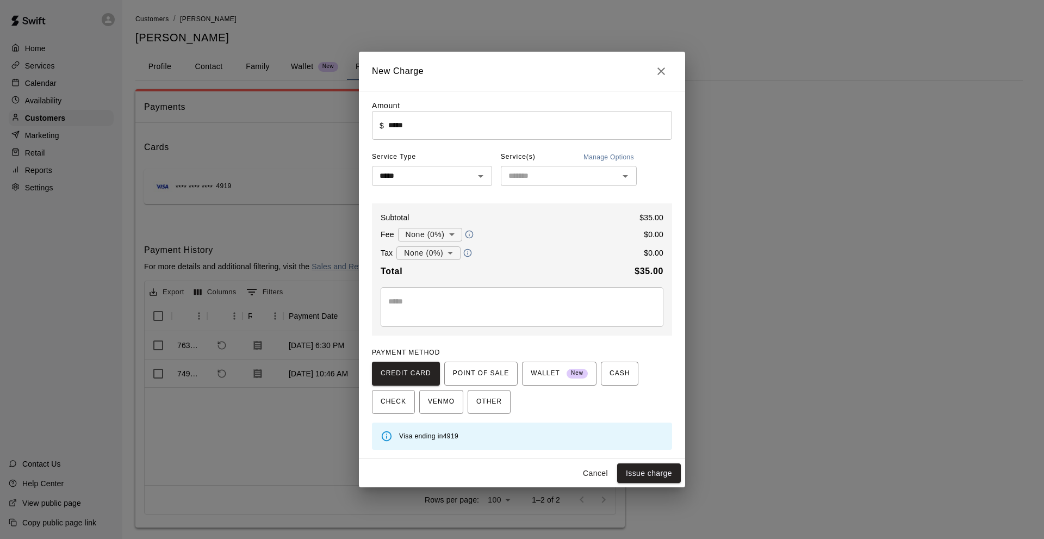
click at [559, 152] on div "Service(s) Manage Options" at bounding box center [569, 156] width 136 height 17
click at [559, 168] on div "​" at bounding box center [569, 176] width 136 height 20
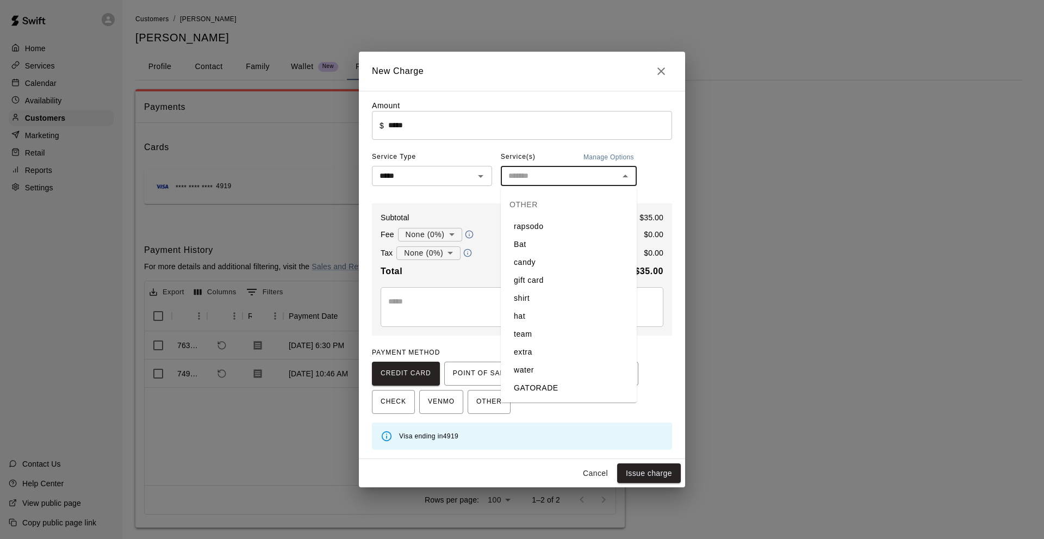
click at [529, 324] on li "hat" at bounding box center [569, 316] width 136 height 18
type input "***"
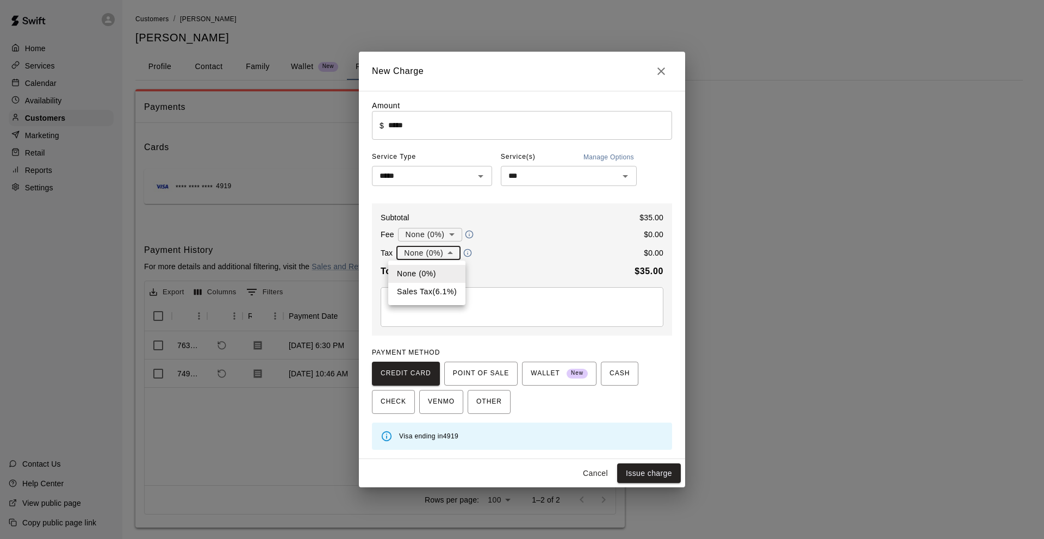
click at [429, 258] on body "Home Services Calendar Availability Customers Marketing Retail Reports Settings…" at bounding box center [522, 274] width 1044 height 549
click at [437, 295] on li "Sales Tax ( 6.1 %)" at bounding box center [426, 292] width 77 height 18
type input "**********"
click at [657, 376] on div "CREDIT CARD POINT OF SALE WALLET New CASH CHECK VENMO OTHER" at bounding box center [522, 388] width 300 height 52
click at [638, 475] on button "Issue charge" at bounding box center [649, 473] width 64 height 20
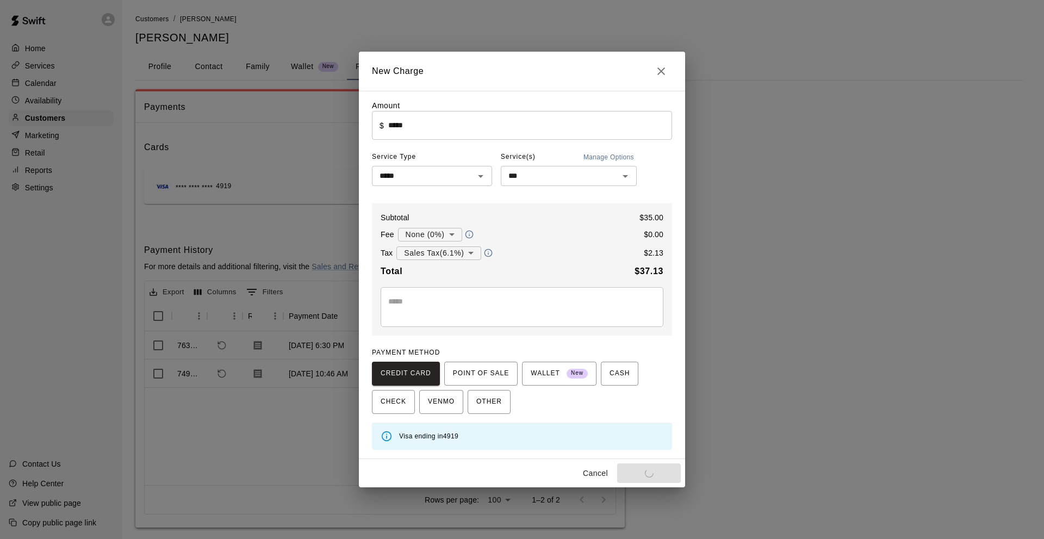
type input "*"
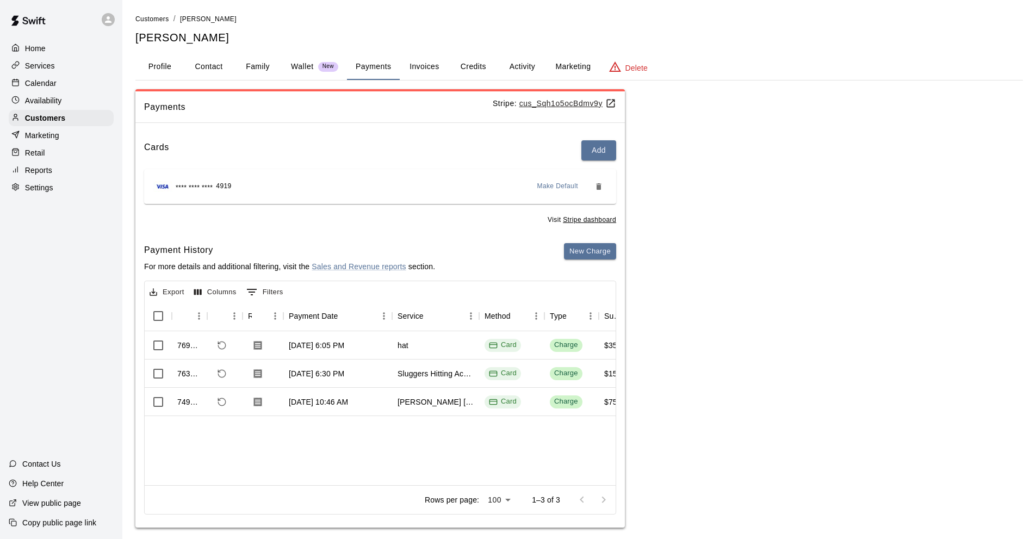
click at [59, 79] on div "Calendar" at bounding box center [61, 83] width 105 height 16
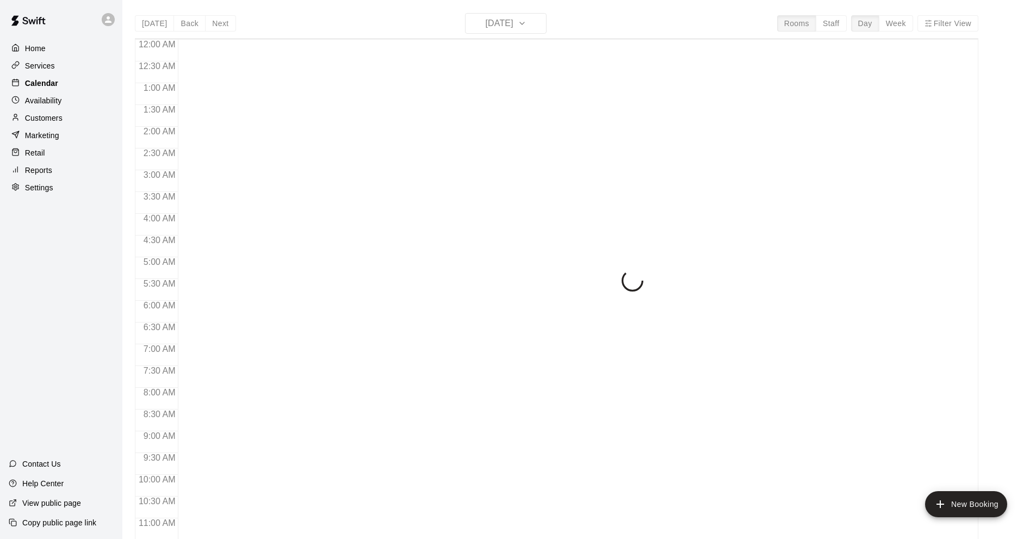
scroll to position [532, 0]
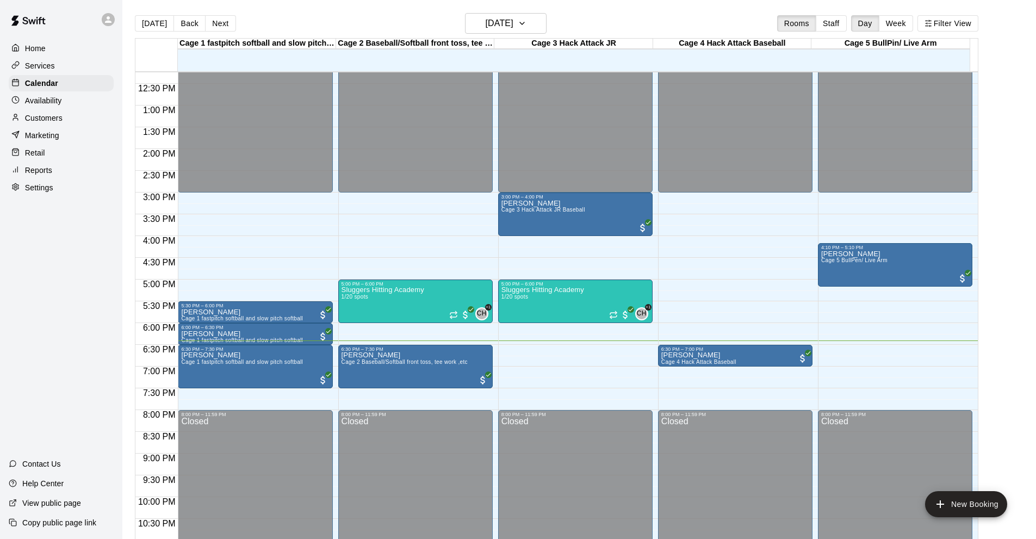
click at [272, 18] on div "Today Back Next Thursday Aug 21 Rooms Staff Day Week Filter View" at bounding box center [556, 25] width 843 height 25
click at [57, 349] on div "Home Services Calendar Availability Customers Marketing Retail Reports Settings…" at bounding box center [61, 269] width 122 height 539
click at [340, 20] on div "Today Back Next Thursday Aug 21 Rooms Staff Day Week Filter View" at bounding box center [556, 25] width 843 height 25
click at [97, 371] on div "Home Services Calendar Availability Customers Marketing Retail Reports Settings…" at bounding box center [61, 269] width 122 height 539
